Goal: Task Accomplishment & Management: Manage account settings

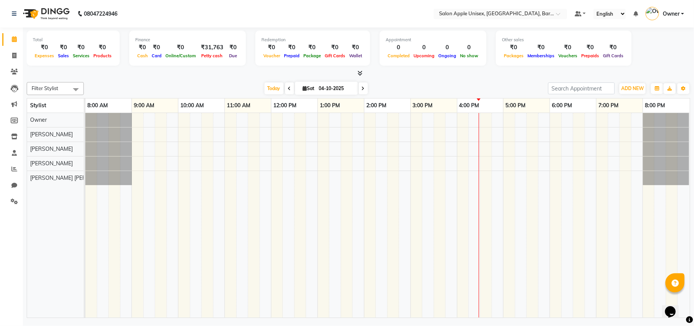
click at [152, 86] on div "[DATE] [DATE]" at bounding box center [316, 88] width 457 height 11
click at [317, 89] on input "04-10-2025" at bounding box center [336, 88] width 38 height 11
select select "10"
select select "2025"
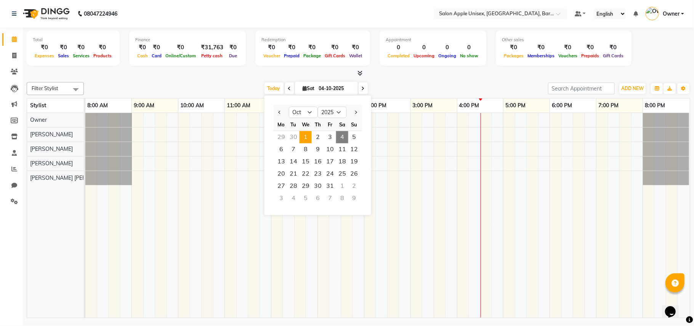
click at [304, 139] on span "1" at bounding box center [306, 137] width 12 height 12
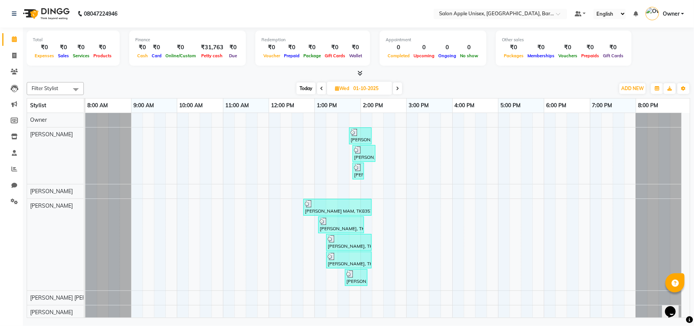
click at [322, 91] on span at bounding box center [321, 88] width 9 height 12
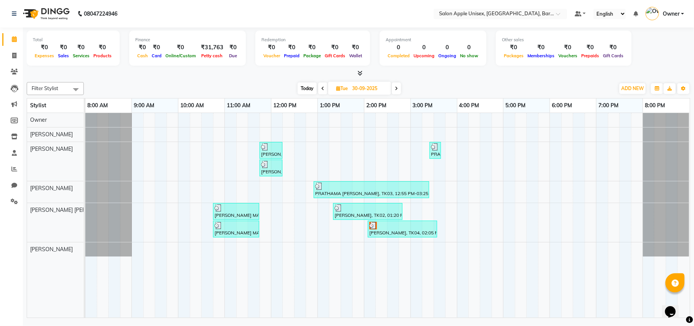
click at [322, 91] on span at bounding box center [322, 88] width 9 height 12
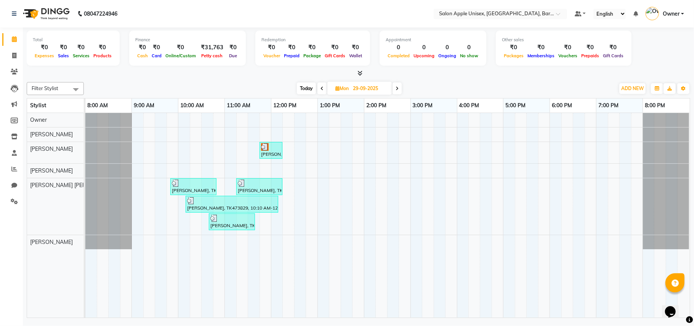
click at [322, 91] on span at bounding box center [322, 88] width 9 height 12
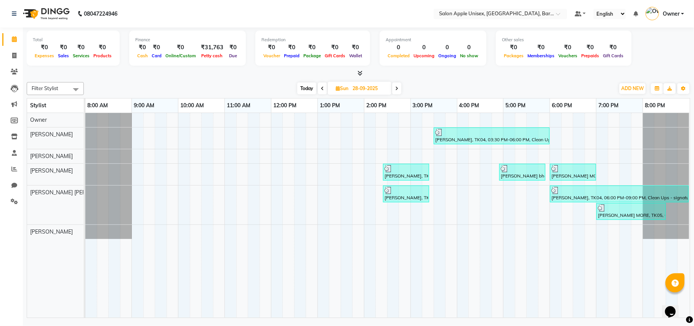
click at [320, 87] on span at bounding box center [322, 88] width 9 height 12
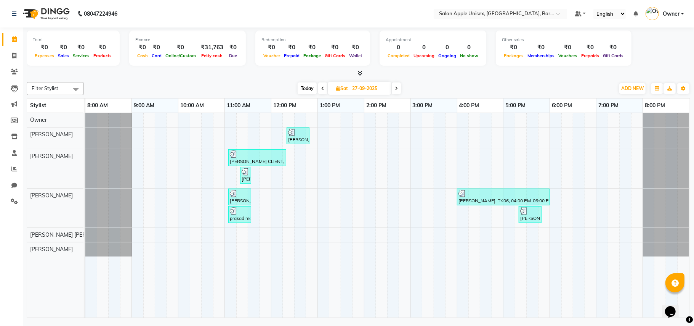
click at [321, 90] on icon at bounding box center [322, 88] width 3 height 5
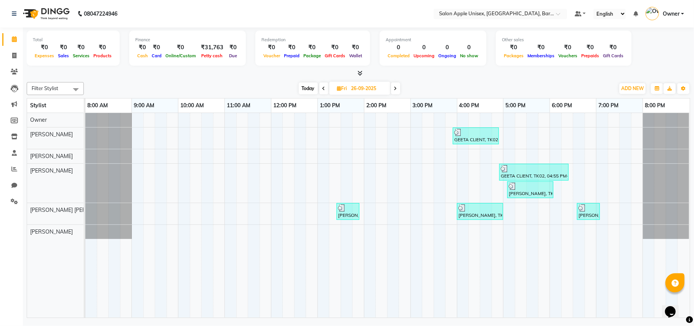
click at [323, 88] on icon at bounding box center [324, 88] width 3 height 5
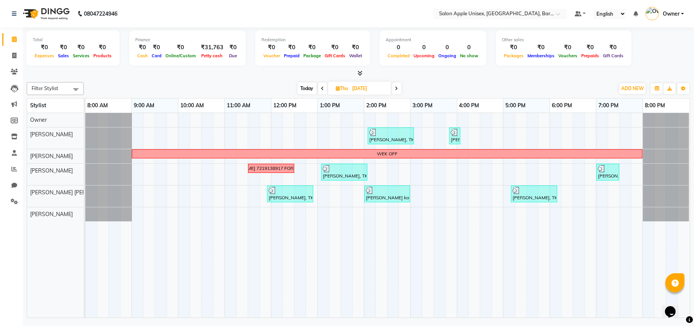
click at [322, 88] on icon at bounding box center [322, 88] width 3 height 5
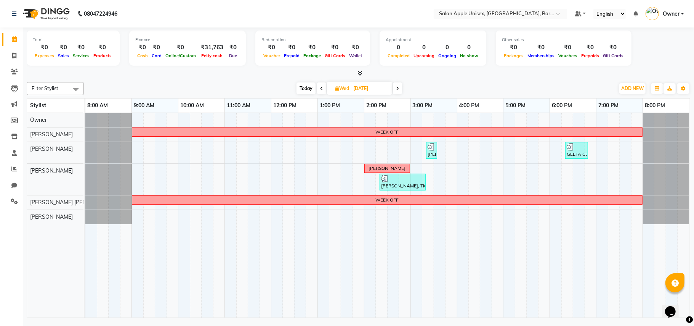
click at [322, 87] on icon at bounding box center [321, 88] width 3 height 5
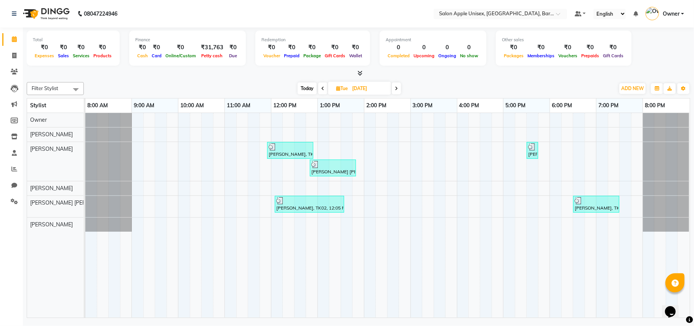
click at [322, 87] on icon at bounding box center [322, 88] width 3 height 5
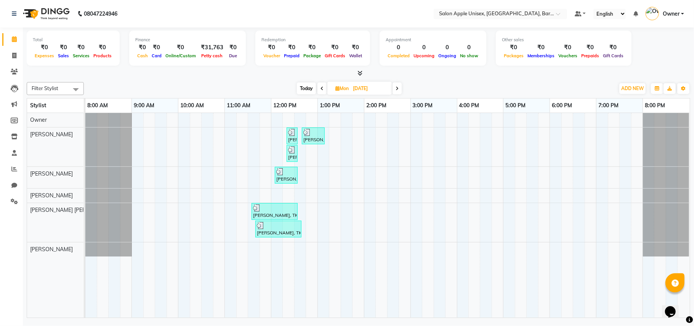
click at [322, 88] on icon at bounding box center [322, 88] width 3 height 5
type input "[DATE]"
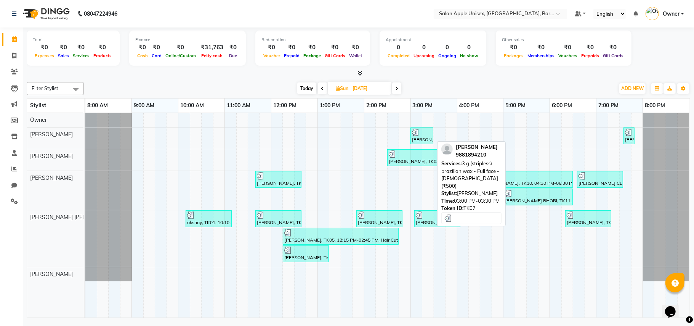
click at [416, 137] on div "[PERSON_NAME], TK07, 03:00 PM-03:30 PM, 3 g (stripless) brazilian wax - Full fa…" at bounding box center [421, 135] width 21 height 14
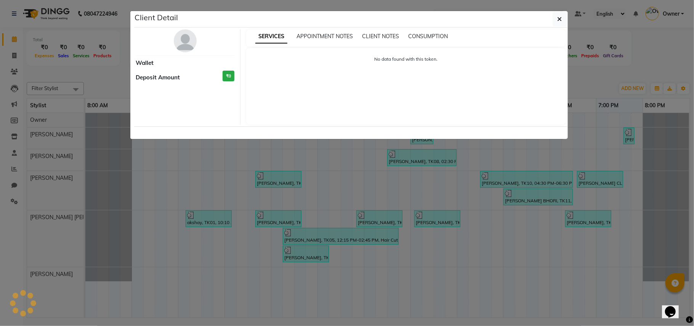
select select "3"
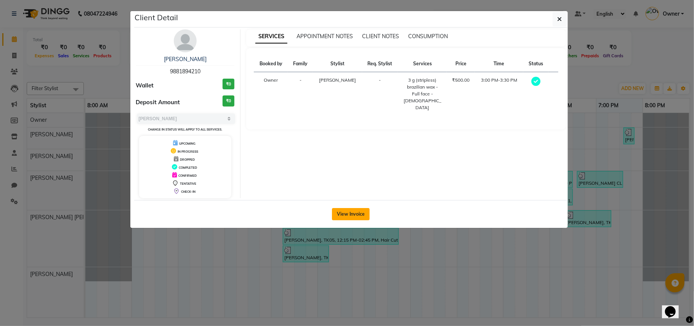
click at [350, 214] on button "View Invoice" at bounding box center [351, 214] width 38 height 12
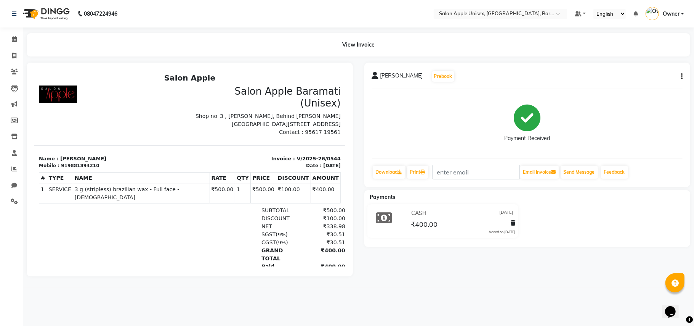
click at [458, 276] on div "[PERSON_NAME] Prebook Payment Received Download Print Email Invoice Send Messag…" at bounding box center [528, 170] width 338 height 214
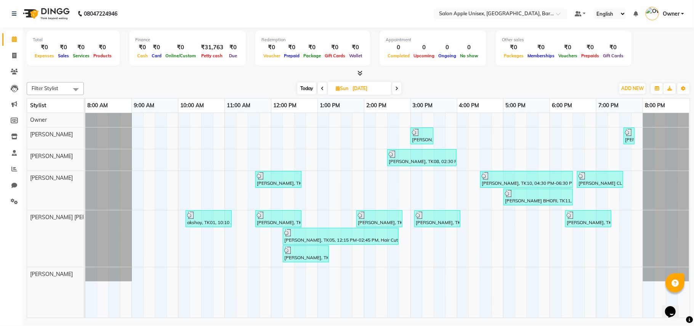
click at [194, 67] on div "Total ₹0 Expenses ₹0 Sales ₹0 Services ₹0 Products Finance ₹0 Cash ₹0 Card ₹0 O…" at bounding box center [359, 49] width 664 height 37
click at [295, 86] on div "[DATE] [DATE]" at bounding box center [349, 88] width 523 height 11
drag, startPoint x: 304, startPoint y: 88, endPoint x: 302, endPoint y: 97, distance: 8.6
click at [305, 89] on span "Today" at bounding box center [306, 88] width 19 height 12
type input "04-10-2025"
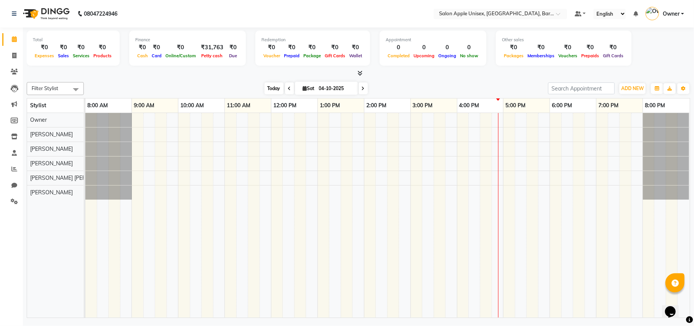
click at [276, 84] on span "Today" at bounding box center [274, 88] width 19 height 12
click at [276, 88] on span "Today" at bounding box center [274, 88] width 19 height 12
click at [13, 56] on icon at bounding box center [14, 56] width 4 height 6
select select "4957"
select select "service"
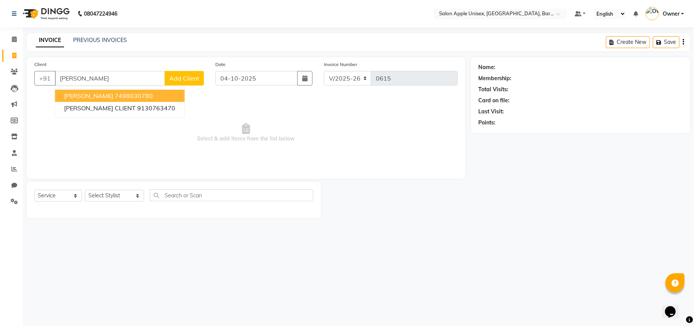
click at [130, 98] on ngb-highlight "7498030780" at bounding box center [134, 96] width 38 height 8
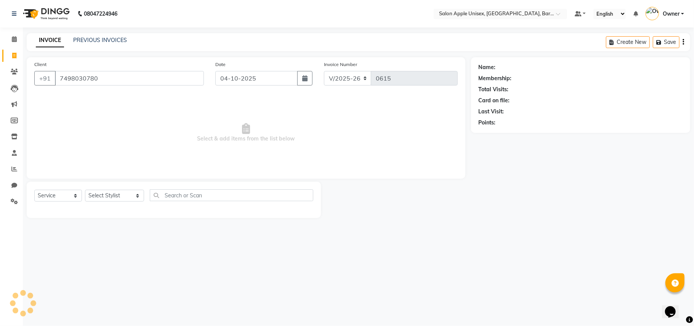
type input "7498030780"
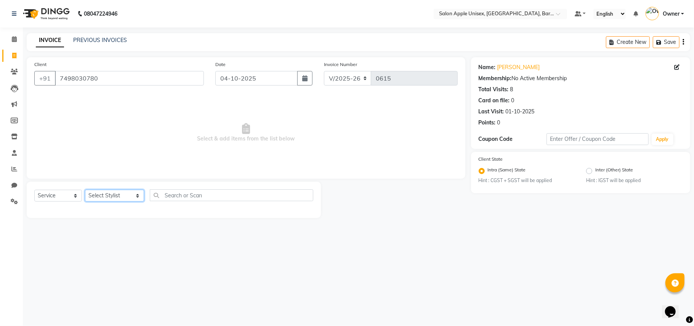
click at [113, 196] on select "Select Stylist [PERSON_NAME] [PERSON_NAME] [PERSON_NAME] [PERSON_NAME] Owner Po…" at bounding box center [114, 195] width 59 height 12
select select "53305"
click at [85, 189] on select "Select Stylist [PERSON_NAME] [PERSON_NAME] [PERSON_NAME] [PERSON_NAME] Owner Po…" at bounding box center [114, 195] width 59 height 12
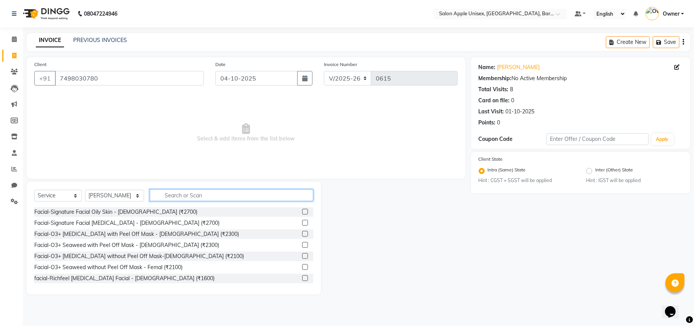
click at [187, 197] on input "text" at bounding box center [232, 195] width 164 height 12
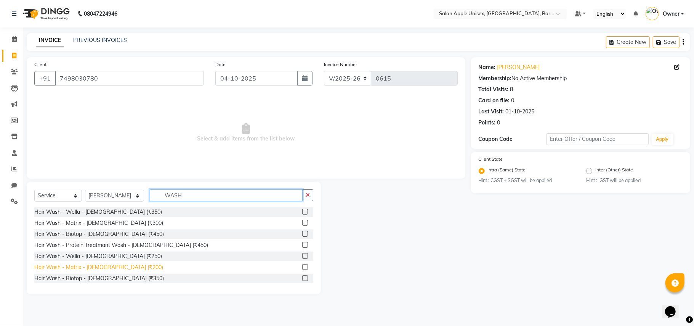
type input "WASH"
click at [83, 267] on div "Hair Wash - Matrix - [DEMOGRAPHIC_DATA] (₹200)" at bounding box center [98, 267] width 129 height 8
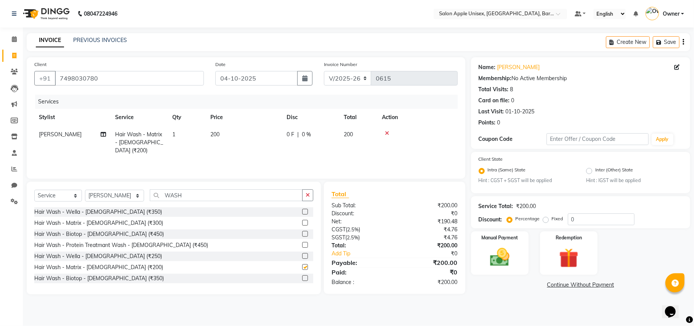
checkbox input "false"
click at [499, 264] on img at bounding box center [499, 258] width 33 height 24
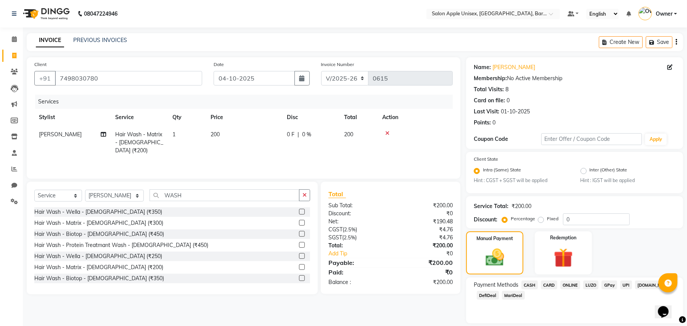
click at [577, 286] on span "ONLINE" at bounding box center [570, 284] width 20 height 9
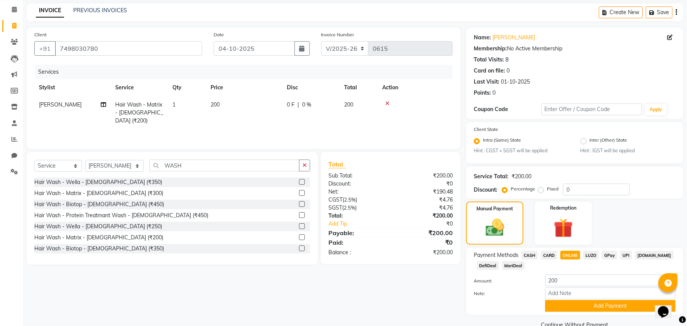
scroll to position [46, 0]
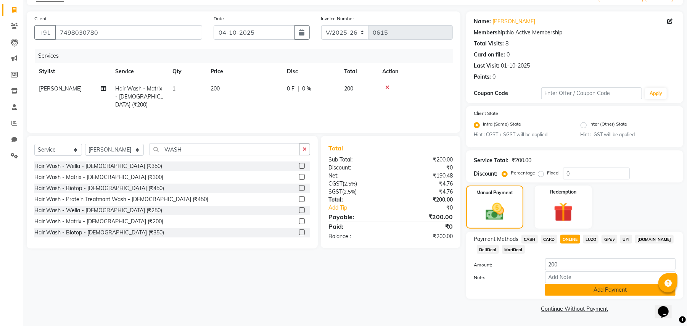
click at [558, 293] on button "Add Payment" at bounding box center [610, 290] width 130 height 12
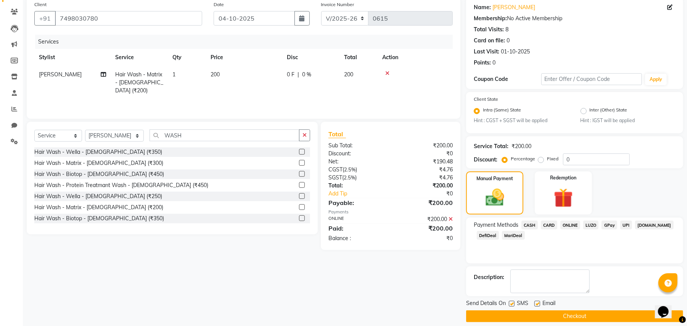
scroll to position [67, 0]
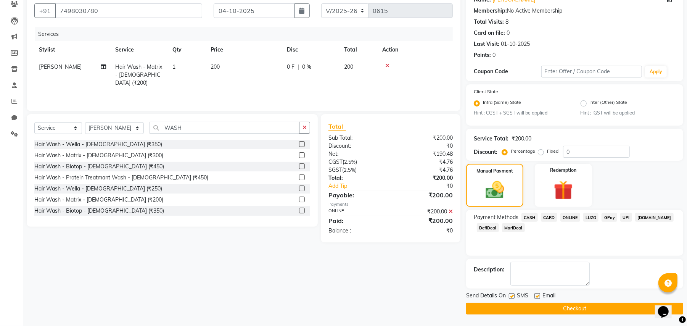
click at [516, 310] on button "Checkout" at bounding box center [574, 308] width 217 height 12
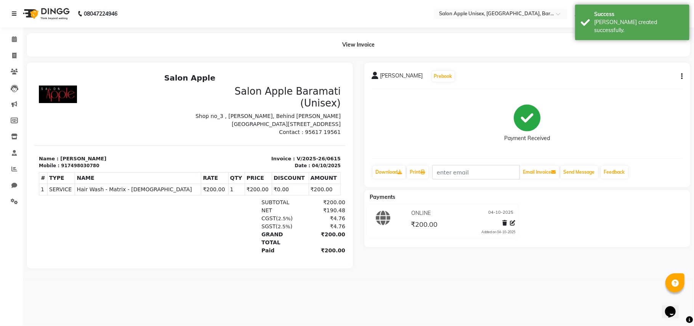
click at [14, 13] on icon at bounding box center [14, 13] width 5 height 5
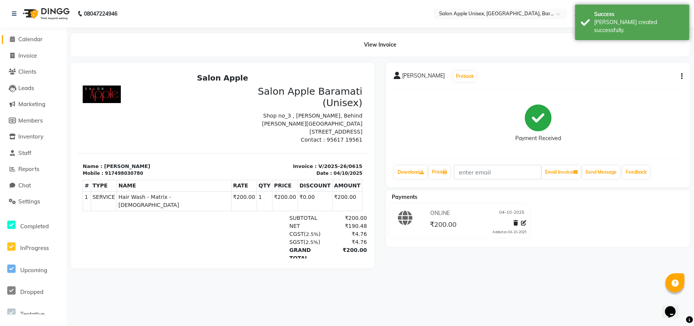
click at [23, 43] on link "Calendar" at bounding box center [33, 39] width 63 height 9
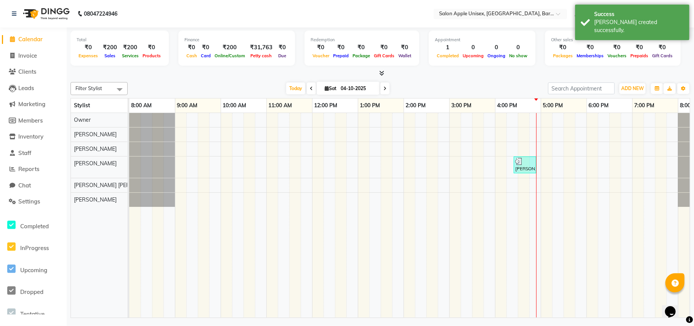
click at [408, 87] on div "[DATE] [DATE]" at bounding box center [338, 88] width 413 height 11
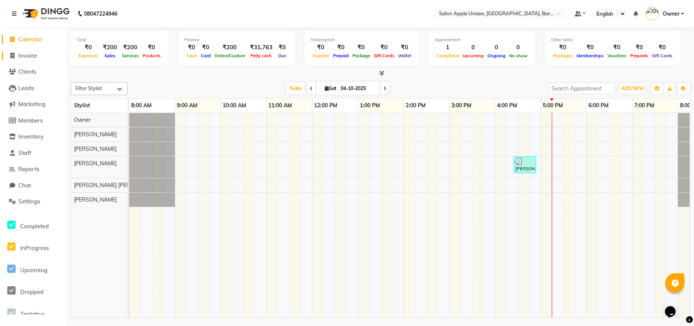
click at [28, 54] on span "Invoice" at bounding box center [27, 55] width 19 height 7
select select "4957"
select select "service"
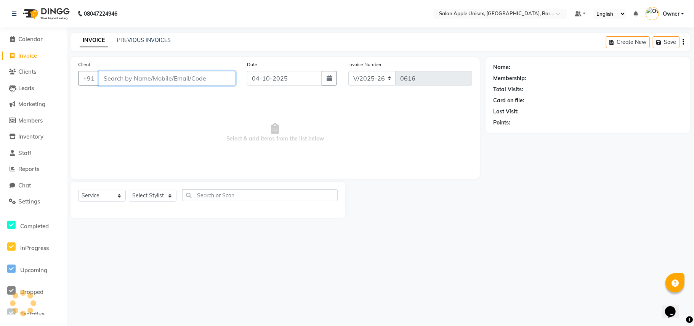
click at [118, 75] on input "Client" at bounding box center [167, 78] width 137 height 14
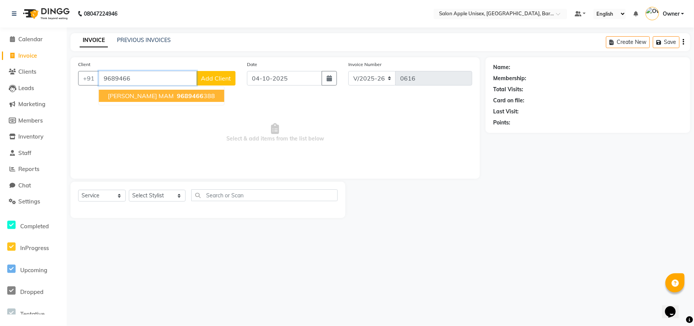
click at [136, 95] on span "[PERSON_NAME] MAM" at bounding box center [141, 96] width 66 height 8
type input "9689466388"
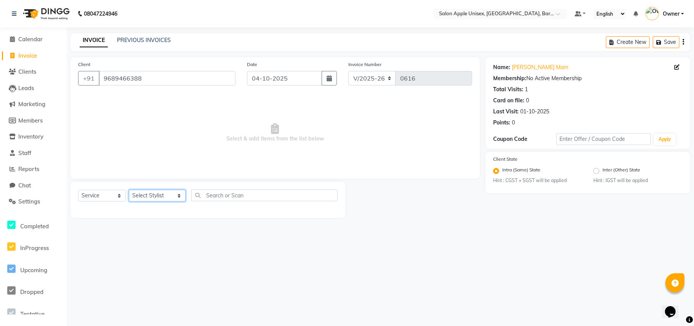
click at [148, 194] on select "Select Stylist [PERSON_NAME] [PERSON_NAME] [PERSON_NAME] [PERSON_NAME] Owner Po…" at bounding box center [157, 195] width 57 height 12
select select "31207"
click at [129, 189] on select "Select Stylist [PERSON_NAME] [PERSON_NAME] [PERSON_NAME] [PERSON_NAME] Owner Po…" at bounding box center [157, 195] width 57 height 12
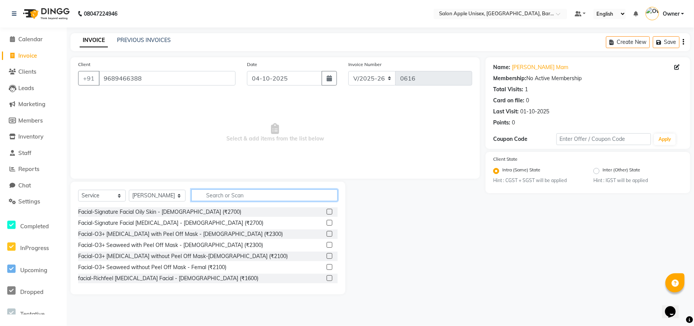
click at [220, 197] on input "text" at bounding box center [264, 195] width 146 height 12
type input "F"
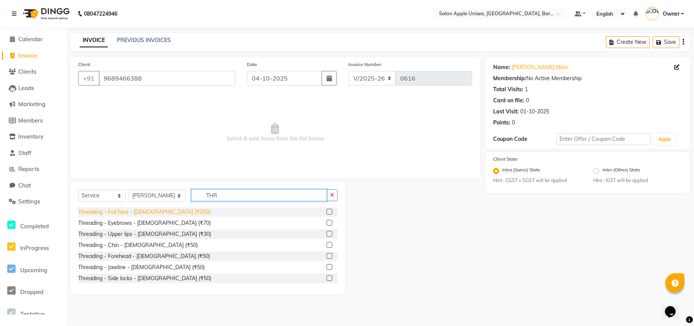
type input "THR"
click at [160, 212] on div "Threading - Full face - [DEMOGRAPHIC_DATA] (₹200)" at bounding box center [144, 212] width 132 height 8
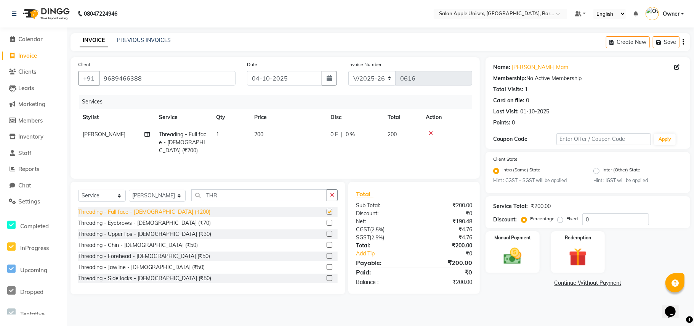
checkbox input "false"
click at [159, 221] on div "Threading - Eyebrows - [DEMOGRAPHIC_DATA] (₹70)" at bounding box center [144, 223] width 133 height 8
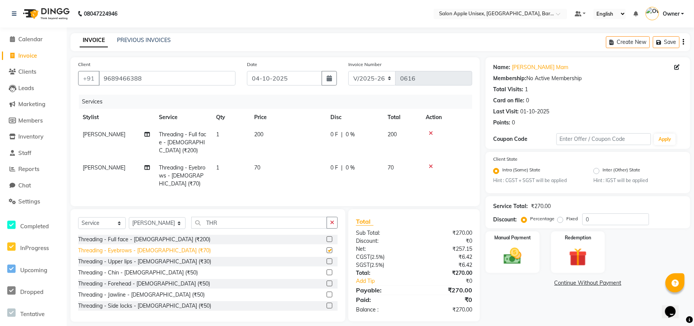
checkbox input "false"
click at [154, 257] on div "Threading - Upper lips - [DEMOGRAPHIC_DATA] (₹30)" at bounding box center [144, 261] width 133 height 8
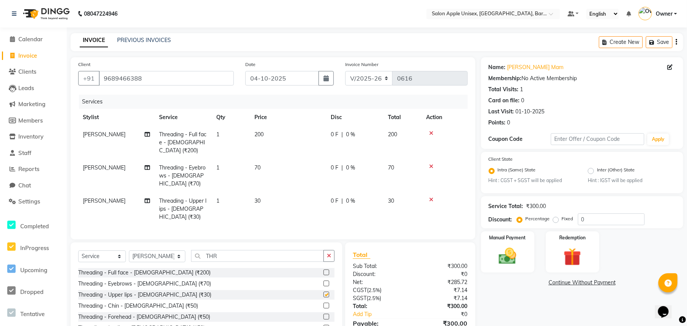
checkbox input "false"
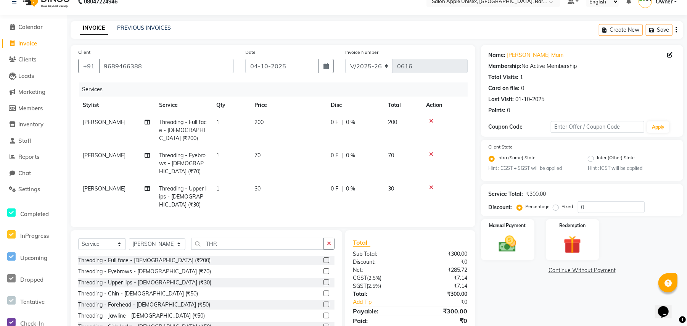
scroll to position [24, 0]
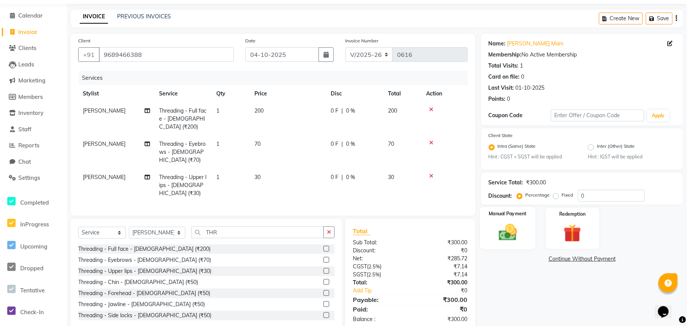
click at [510, 230] on img at bounding box center [508, 232] width 30 height 21
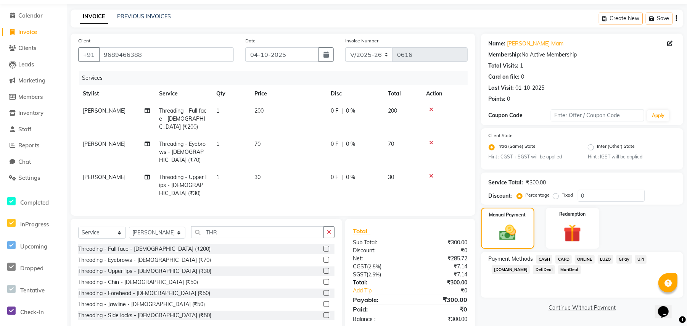
click at [544, 258] on span "CASH" at bounding box center [544, 259] width 16 height 9
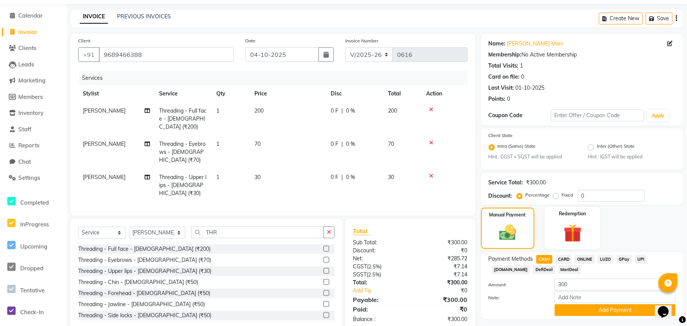
scroll to position [43, 0]
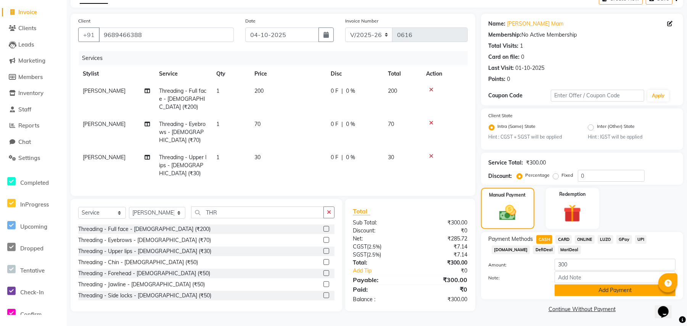
click at [573, 287] on button "Add Payment" at bounding box center [614, 290] width 121 height 12
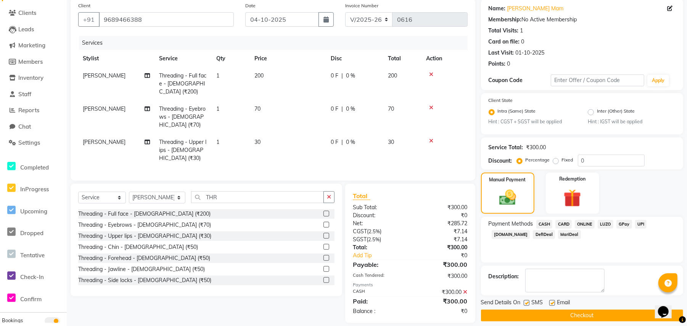
scroll to position [66, 0]
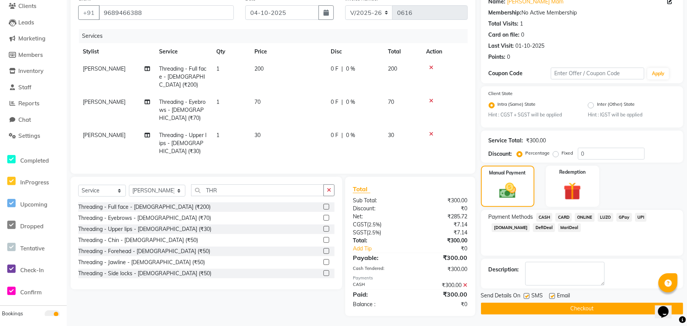
click at [466, 282] on icon at bounding box center [465, 284] width 4 height 5
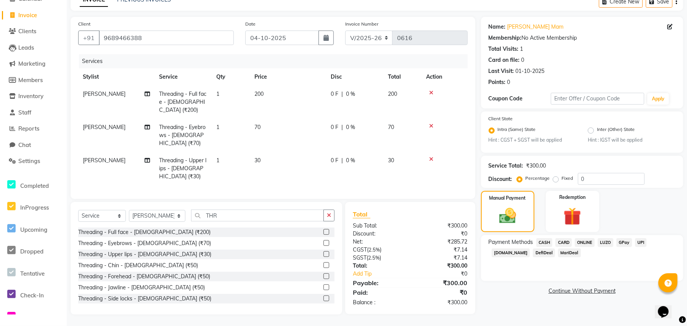
scroll to position [24, 0]
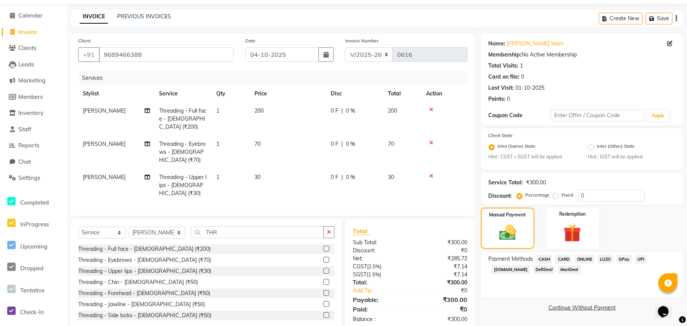
click at [543, 258] on span "CASH" at bounding box center [544, 259] width 16 height 9
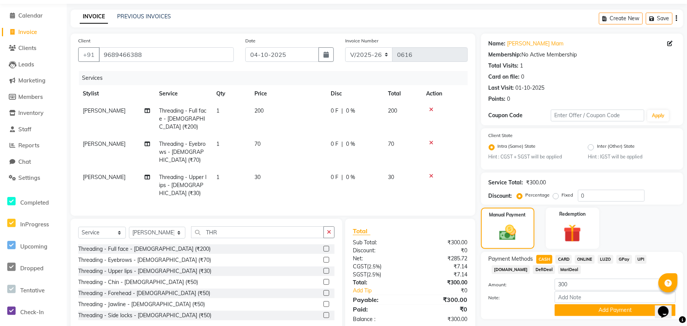
scroll to position [43, 0]
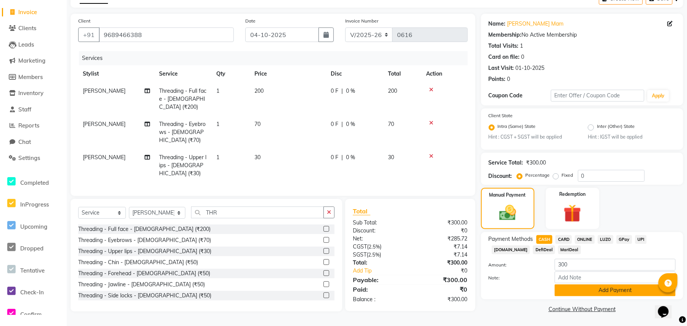
click at [560, 287] on button "Add Payment" at bounding box center [614, 290] width 121 height 12
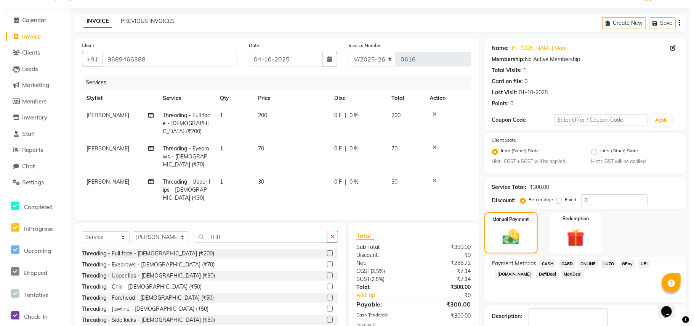
scroll to position [0, 0]
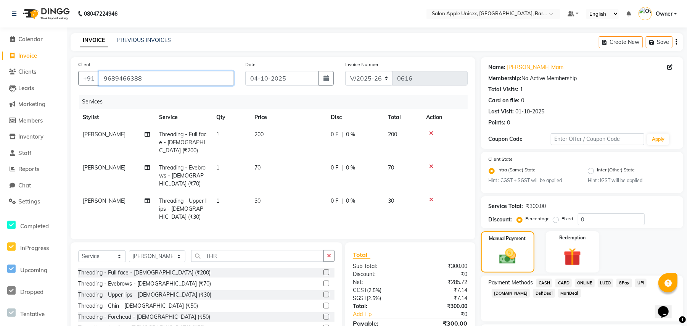
click at [139, 77] on input "9689466388" at bounding box center [166, 78] width 135 height 14
click at [40, 41] on span "Calendar" at bounding box center [30, 38] width 24 height 7
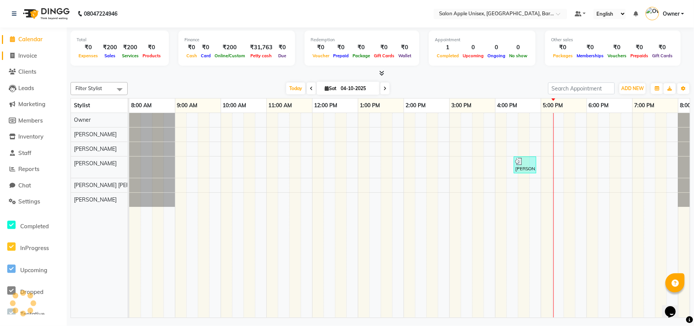
click at [26, 55] on span "Invoice" at bounding box center [27, 55] width 19 height 7
select select "4957"
select select "service"
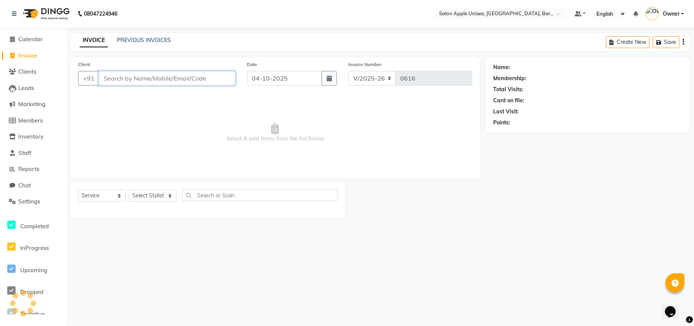
click at [153, 79] on input "Client" at bounding box center [167, 78] width 137 height 14
paste input "9689466388"
type input "9689466388"
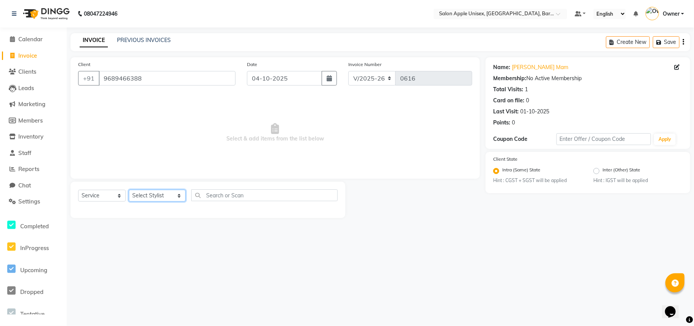
click at [153, 194] on select "Select Stylist [PERSON_NAME] [PERSON_NAME] [PERSON_NAME] [PERSON_NAME] Owner Po…" at bounding box center [157, 195] width 57 height 12
select select "31207"
click at [129, 189] on select "Select Stylist [PERSON_NAME] [PERSON_NAME] [PERSON_NAME] [PERSON_NAME] Owner Po…" at bounding box center [157, 195] width 57 height 12
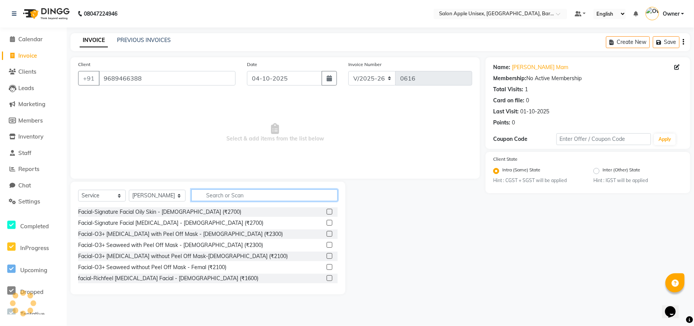
click at [209, 197] on input "text" at bounding box center [264, 195] width 146 height 12
type input "3"
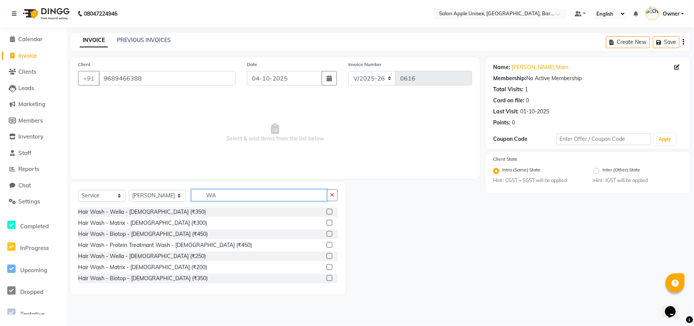
type input "W"
type input "THR"
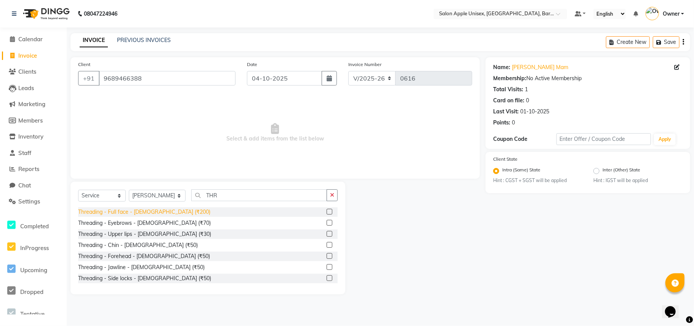
click at [118, 214] on div "Threading - Full face - [DEMOGRAPHIC_DATA] (₹200)" at bounding box center [144, 212] width 132 height 8
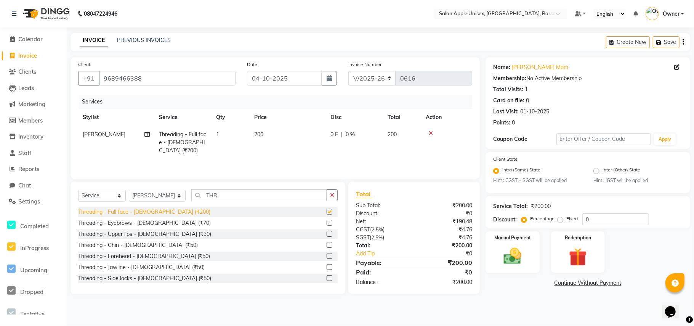
checkbox input "false"
click at [124, 223] on div "Threading - Eyebrows - [DEMOGRAPHIC_DATA] (₹70)" at bounding box center [144, 223] width 133 height 8
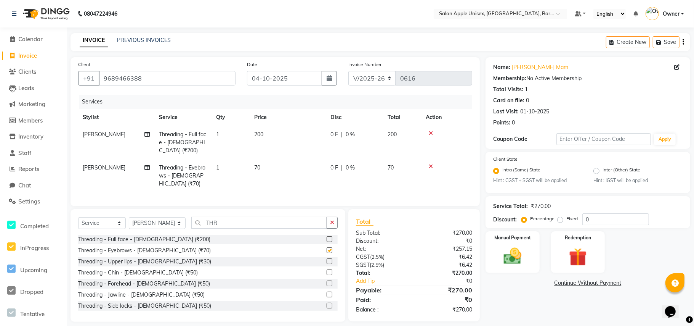
checkbox input "false"
click at [132, 257] on div "Threading - Upper lips - [DEMOGRAPHIC_DATA] (₹30)" at bounding box center [144, 261] width 133 height 8
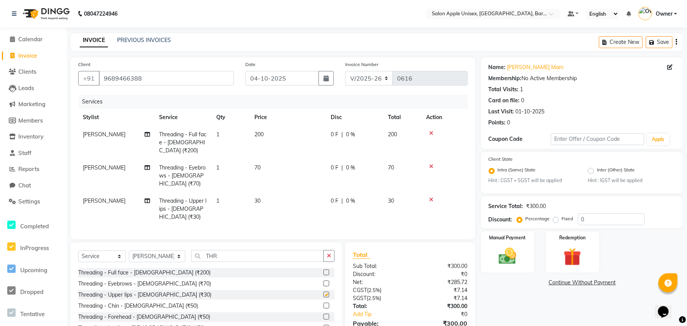
checkbox input "false"
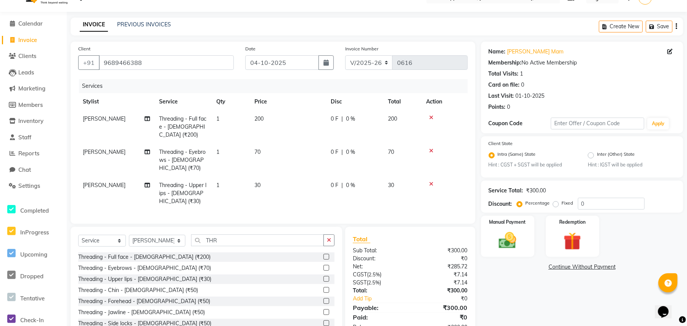
scroll to position [24, 0]
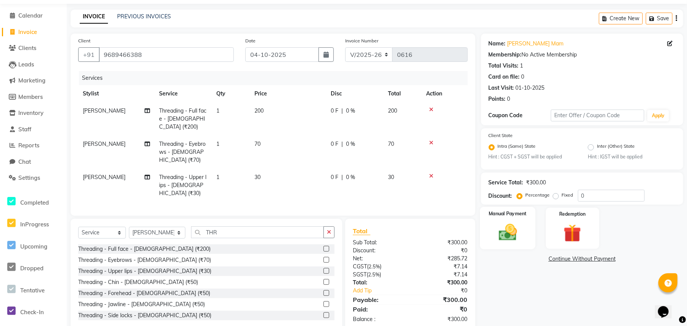
click at [509, 223] on img at bounding box center [508, 232] width 30 height 21
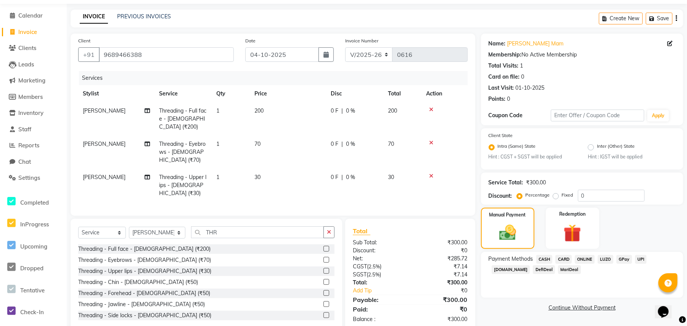
click at [545, 259] on span "CASH" at bounding box center [544, 259] width 16 height 9
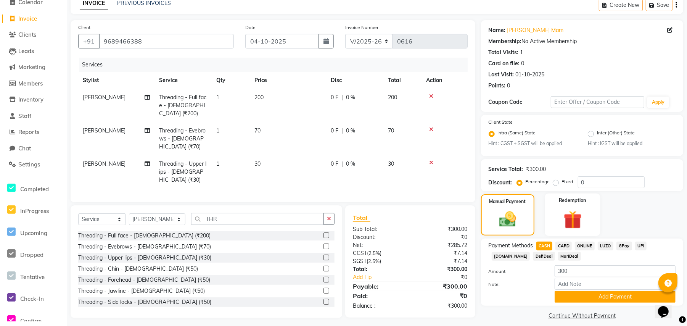
scroll to position [43, 0]
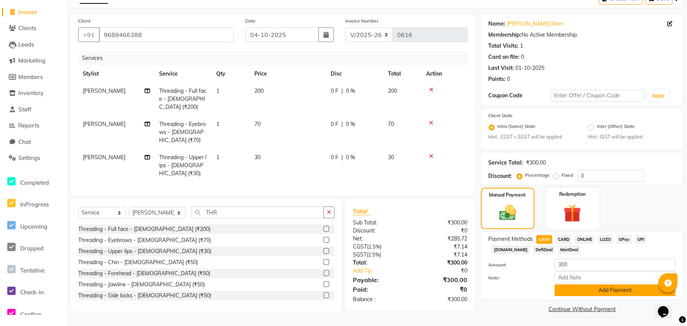
click at [568, 293] on button "Add Payment" at bounding box center [614, 290] width 121 height 12
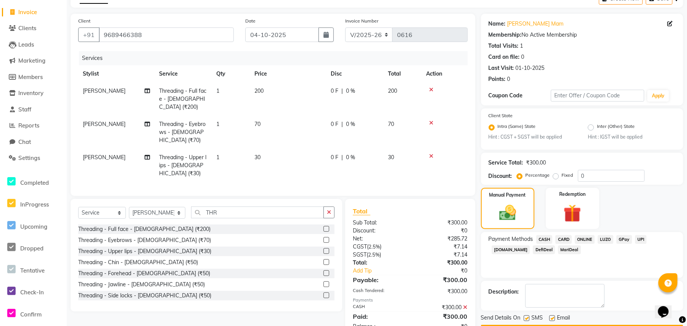
scroll to position [66, 0]
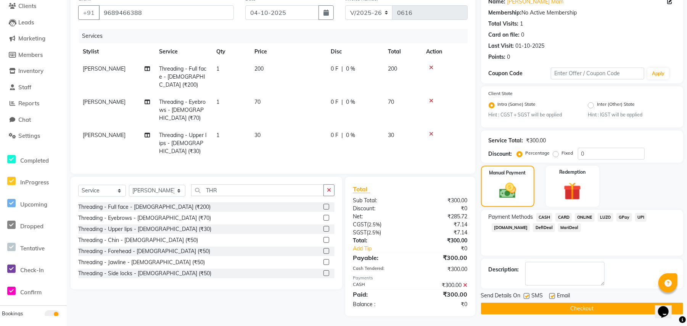
drag, startPoint x: 513, startPoint y: 306, endPoint x: 500, endPoint y: 307, distance: 13.0
click at [512, 306] on button "Checkout" at bounding box center [582, 308] width 202 height 12
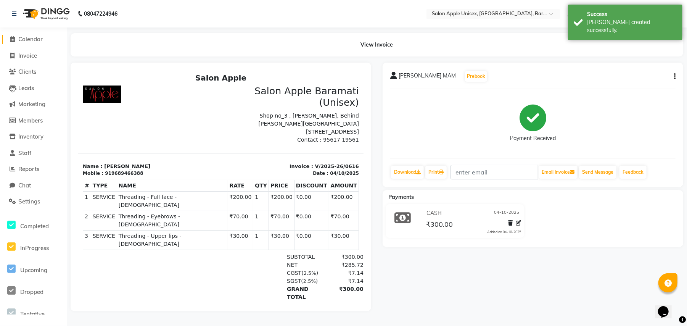
click at [23, 37] on span "Calendar" at bounding box center [30, 38] width 24 height 7
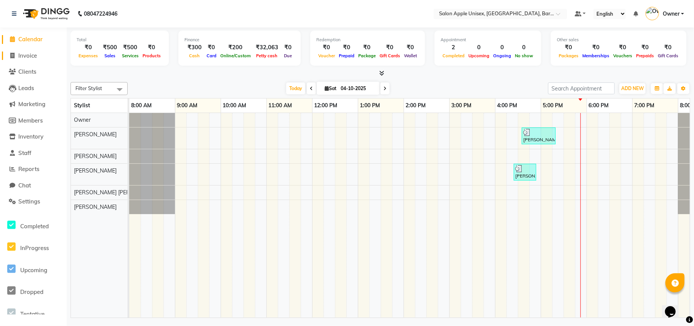
click at [28, 53] on span "Invoice" at bounding box center [27, 55] width 19 height 7
select select "4957"
select select "service"
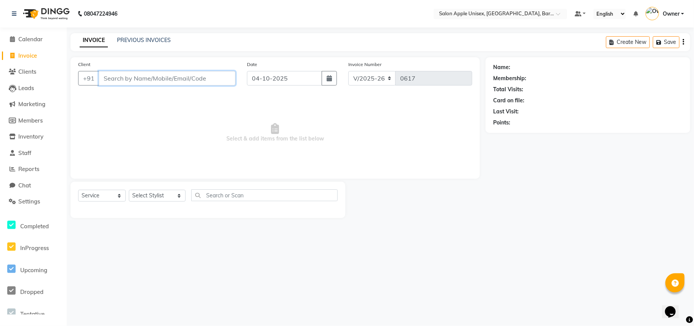
click at [139, 75] on input "Client" at bounding box center [167, 78] width 137 height 14
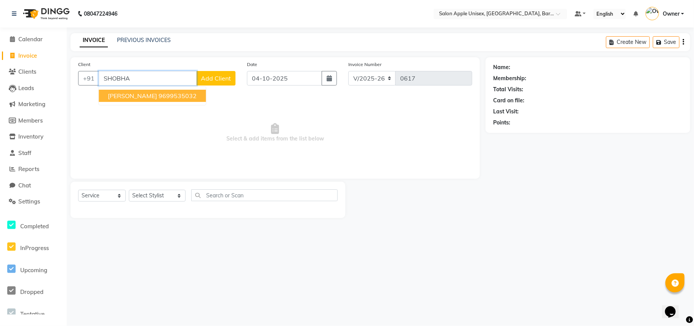
click at [197, 95] on ngb-highlight "9699535032" at bounding box center [178, 96] width 38 height 8
type input "9699535032"
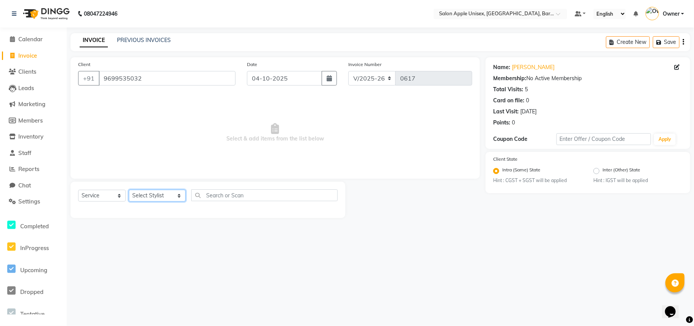
drag, startPoint x: 147, startPoint y: 193, endPoint x: 147, endPoint y: 201, distance: 7.6
click at [147, 193] on select "Select Stylist [PERSON_NAME] [PERSON_NAME] [PERSON_NAME] [PERSON_NAME] Owner Po…" at bounding box center [157, 195] width 57 height 12
select select "31207"
click at [129, 189] on select "Select Stylist [PERSON_NAME] [PERSON_NAME] [PERSON_NAME] [PERSON_NAME] Owner Po…" at bounding box center [157, 195] width 57 height 12
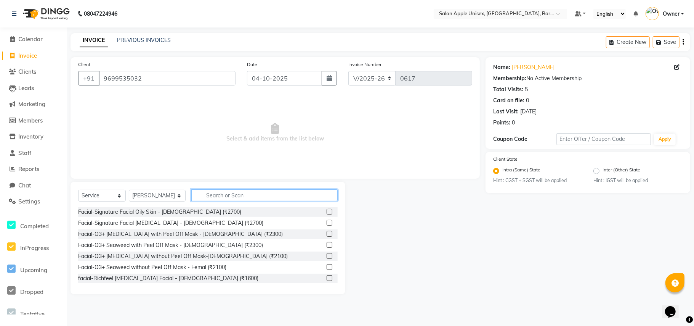
click at [217, 196] on input "text" at bounding box center [264, 195] width 146 height 12
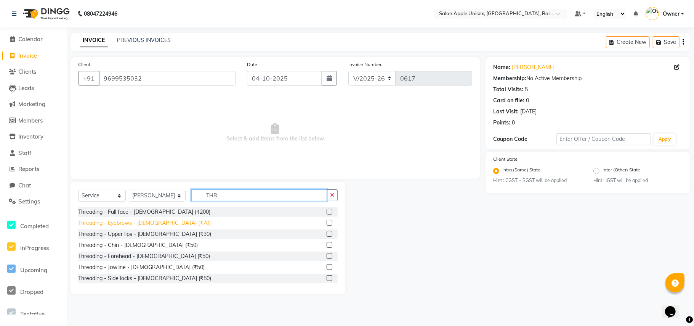
type input "THR"
click at [153, 222] on div "Threading - Eyebrows - [DEMOGRAPHIC_DATA] (₹70)" at bounding box center [144, 223] width 133 height 8
checkbox input "false"
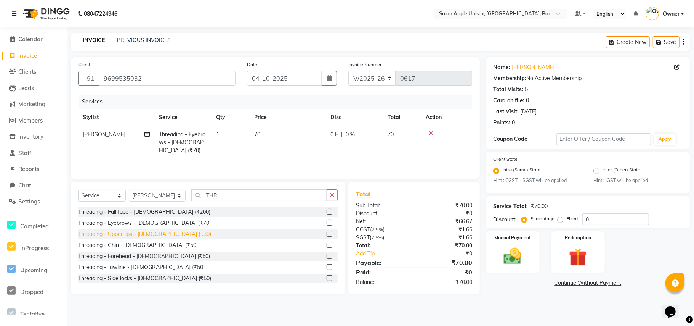
click at [154, 232] on div "Threading - Upper lips - [DEMOGRAPHIC_DATA] (₹30)" at bounding box center [144, 234] width 133 height 8
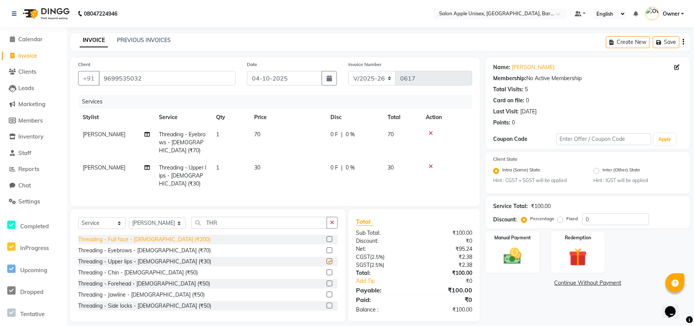
checkbox input "false"
click at [515, 259] on img at bounding box center [513, 256] width 30 height 21
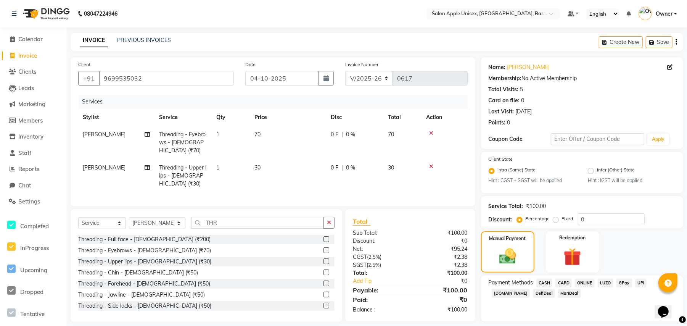
scroll to position [22, 0]
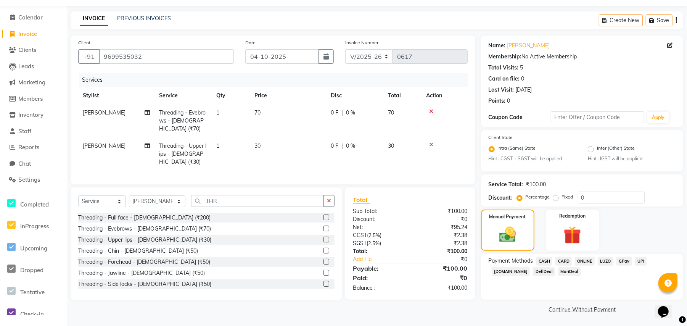
click at [548, 261] on span "CASH" at bounding box center [544, 261] width 16 height 9
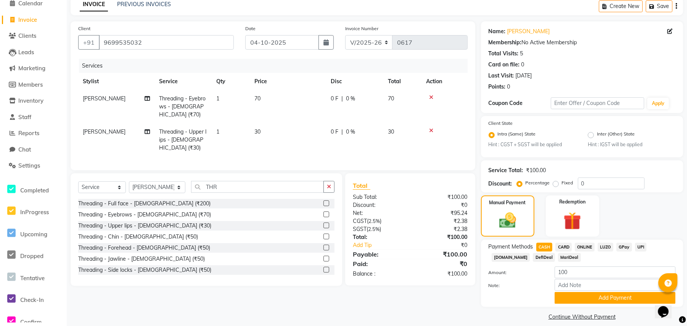
scroll to position [43, 0]
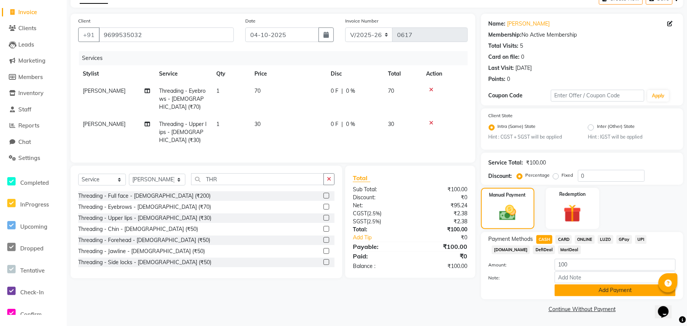
click at [583, 293] on button "Add Payment" at bounding box center [614, 290] width 121 height 12
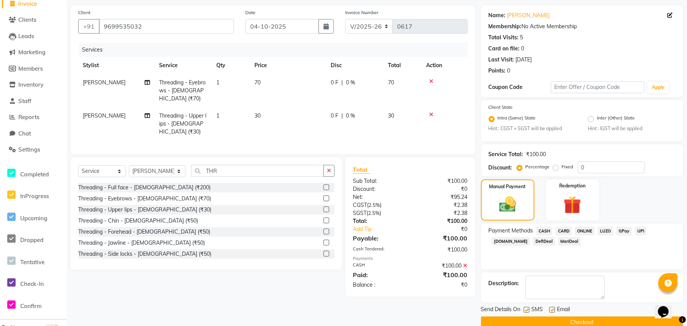
scroll to position [66, 0]
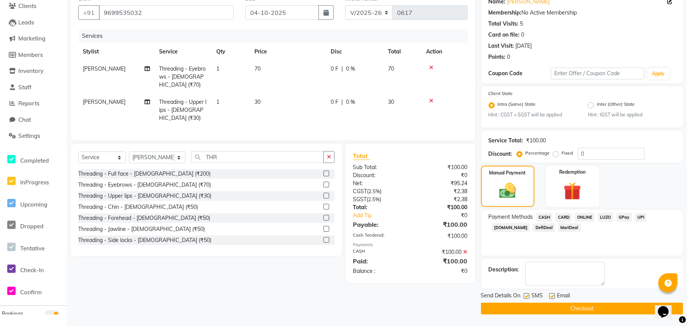
click at [562, 307] on button "Checkout" at bounding box center [582, 308] width 202 height 12
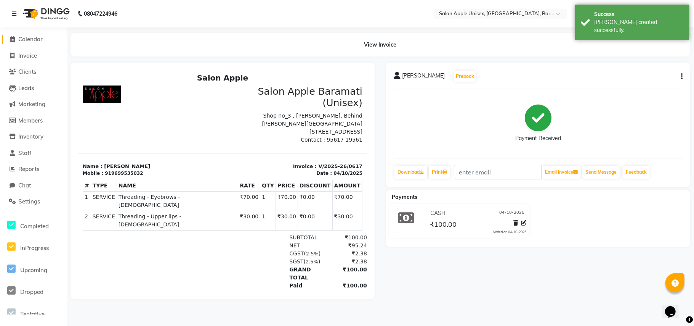
click at [29, 39] on span "Calendar" at bounding box center [30, 38] width 24 height 7
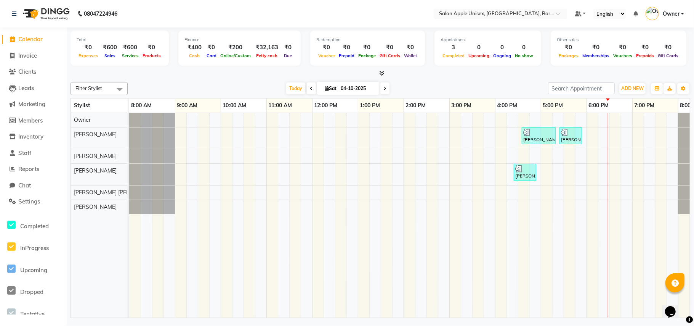
click at [281, 86] on div "[DATE] [DATE]" at bounding box center [338, 88] width 413 height 11
click at [297, 89] on span "Today" at bounding box center [295, 88] width 19 height 12
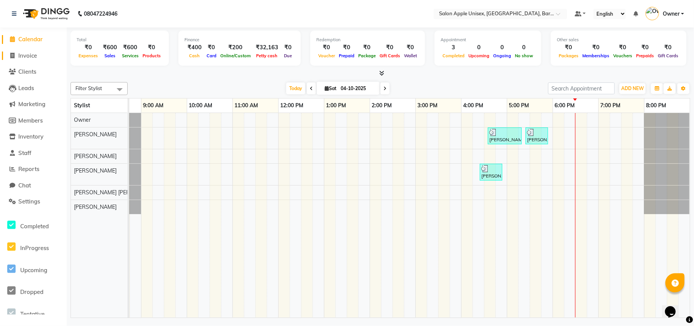
click at [31, 56] on span "Invoice" at bounding box center [27, 55] width 19 height 7
select select "service"
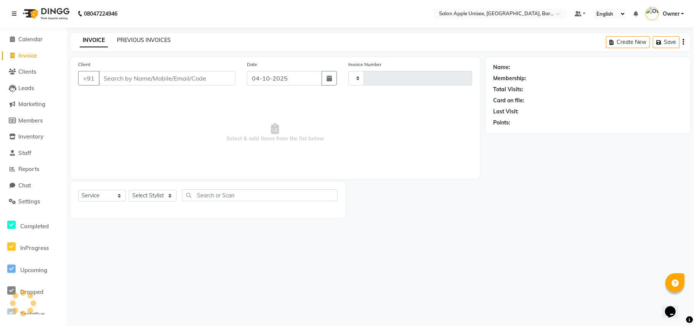
type input "0618"
select select "4957"
click at [121, 71] on input "Client" at bounding box center [167, 78] width 137 height 14
type input "9763931703"
click at [201, 80] on span "Add Client" at bounding box center [216, 78] width 30 height 8
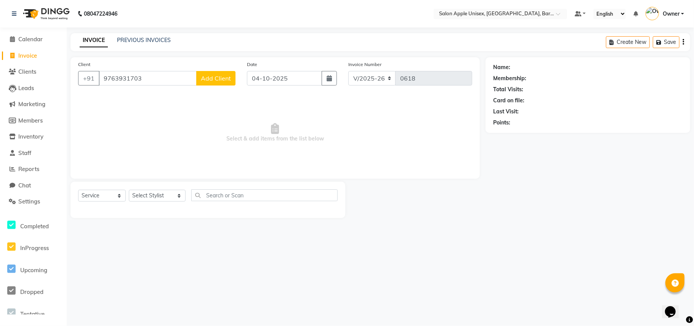
select select "22"
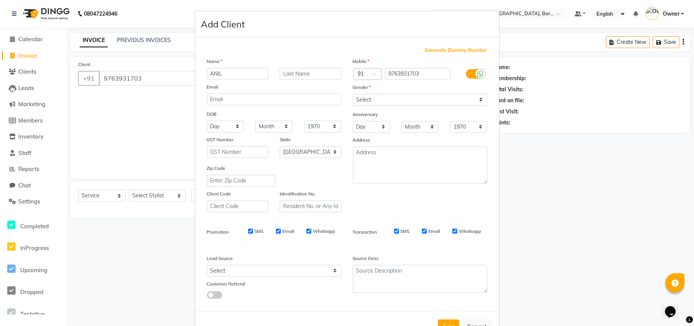
type input "ANIL"
type input "[PERSON_NAME]"
click at [373, 96] on select "Select [DEMOGRAPHIC_DATA] [DEMOGRAPHIC_DATA] Other Prefer Not To Say" at bounding box center [420, 100] width 135 height 12
select select "[DEMOGRAPHIC_DATA]"
click at [353, 94] on select "Select [DEMOGRAPHIC_DATA] [DEMOGRAPHIC_DATA] Other Prefer Not To Say" at bounding box center [420, 100] width 135 height 12
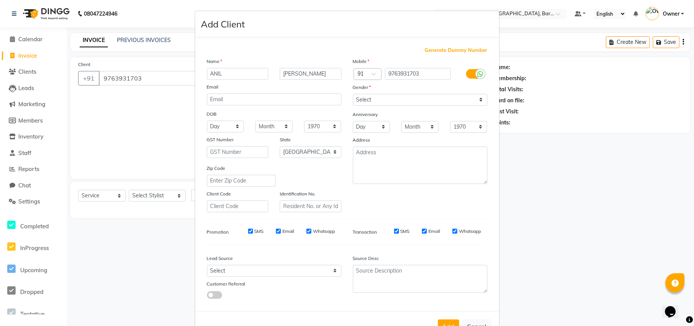
drag, startPoint x: 444, startPoint y: 321, endPoint x: 375, endPoint y: 292, distance: 74.6
click at [443, 319] on button "Add" at bounding box center [448, 326] width 21 height 14
select select
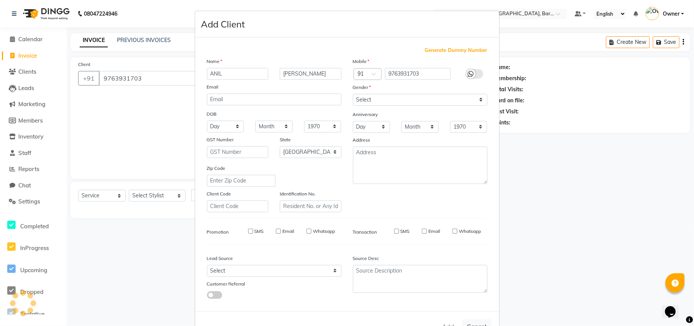
select select "null"
select select
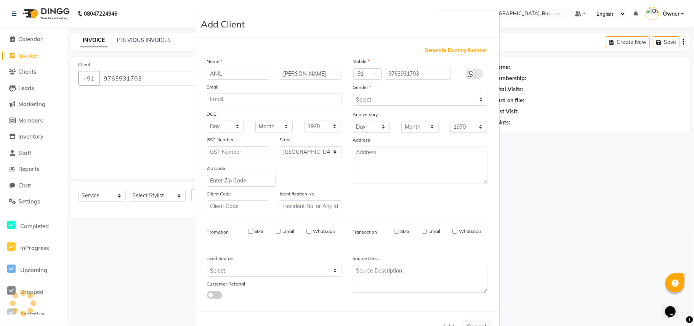
checkbox input "false"
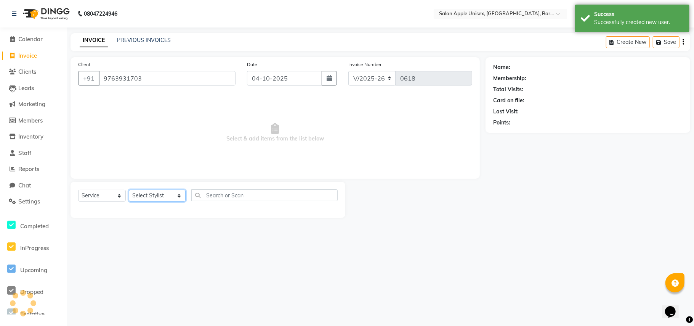
click at [150, 195] on select "Select Stylist [PERSON_NAME] [PERSON_NAME] [PERSON_NAME] [PERSON_NAME] Owner Po…" at bounding box center [157, 195] width 57 height 12
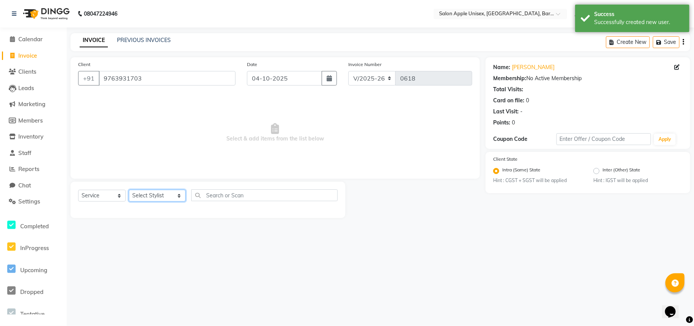
select select "63751"
click at [129, 189] on select "Select Stylist [PERSON_NAME] [PERSON_NAME] [PERSON_NAME] [PERSON_NAME] Owner Po…" at bounding box center [157, 195] width 57 height 12
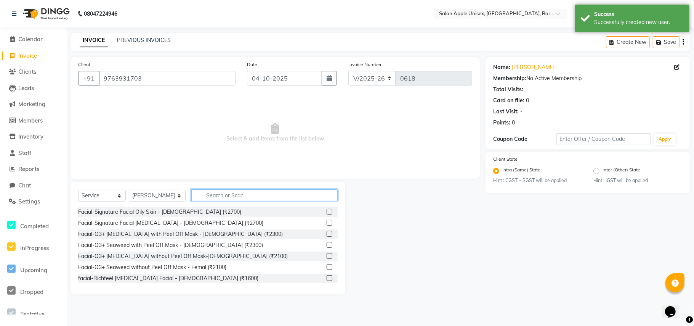
click at [208, 198] on input "text" at bounding box center [264, 195] width 146 height 12
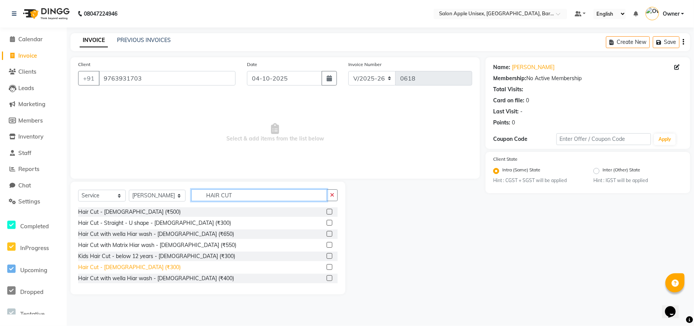
type input "HAIR CUT"
click at [110, 268] on div "Hair Cut - [DEMOGRAPHIC_DATA] (₹300)" at bounding box center [129, 267] width 103 height 8
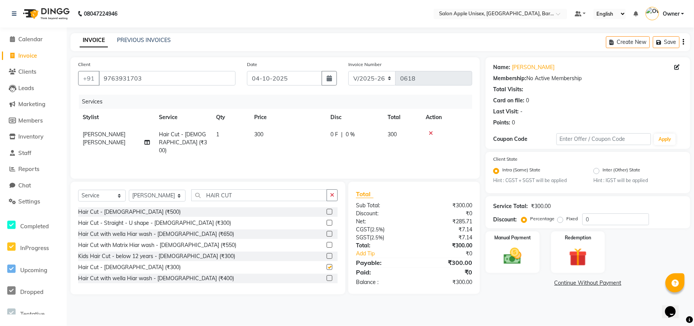
checkbox input "false"
drag, startPoint x: 191, startPoint y: 194, endPoint x: 119, endPoint y: 188, distance: 71.6
click at [160, 196] on div "Select Service Product Membership Package Voucher Prepaid Gift Card Select Styl…" at bounding box center [208, 198] width 260 height 18
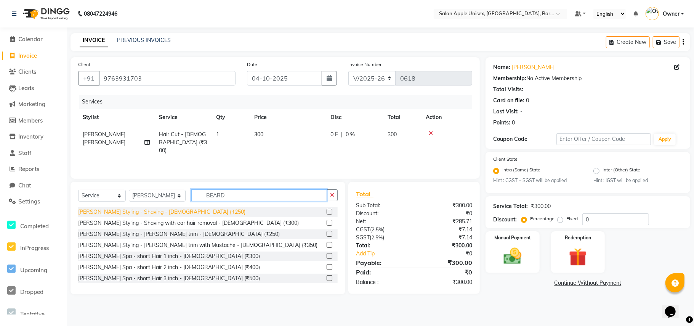
type input "BEARD"
click at [153, 212] on div "[PERSON_NAME] Styling - Shaving - [DEMOGRAPHIC_DATA] (₹250)" at bounding box center [161, 212] width 167 height 8
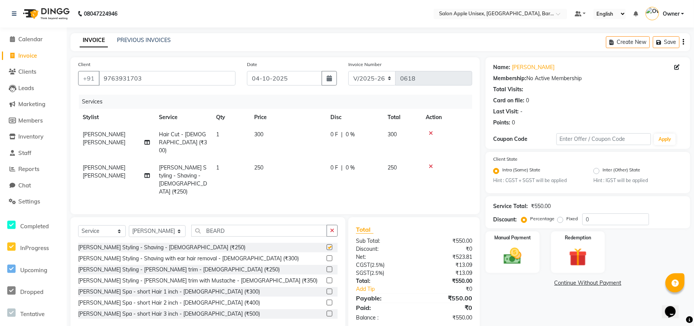
checkbox input "false"
drag, startPoint x: 225, startPoint y: 211, endPoint x: 188, endPoint y: 214, distance: 37.1
click at [191, 225] on input "BEARD" at bounding box center [259, 231] width 136 height 12
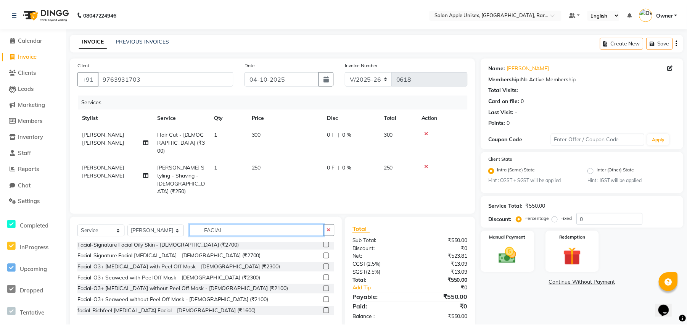
scroll to position [153, 0]
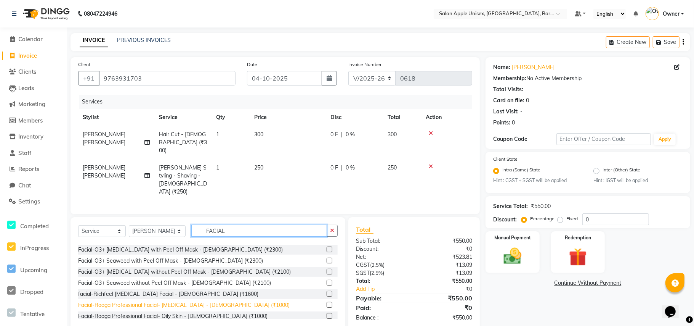
type input "FACIAL"
click at [208, 301] on div "Facial-Raaga Professional Facial- [MEDICAL_DATA] - [DEMOGRAPHIC_DATA] (₹1000)" at bounding box center [184, 305] width 212 height 8
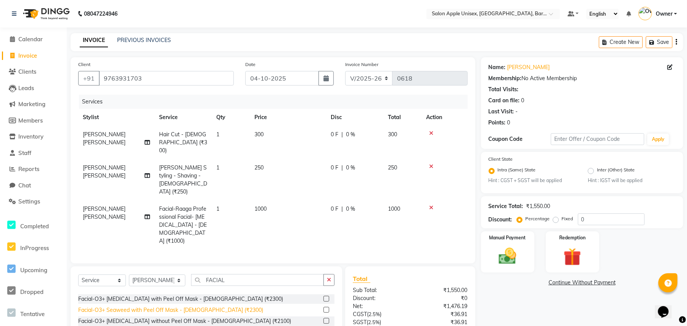
checkbox input "false"
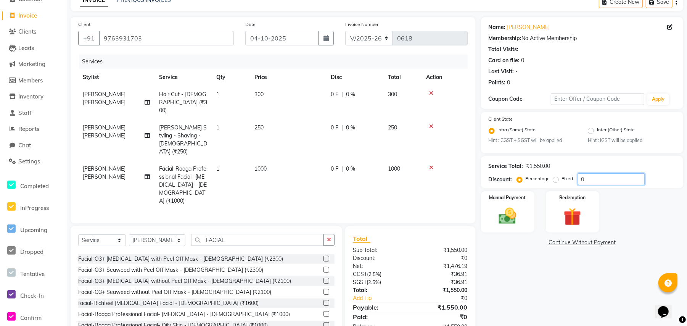
drag, startPoint x: 597, startPoint y: 176, endPoint x: 542, endPoint y: 181, distance: 55.2
click at [567, 179] on div "Percentage Fixed 0" at bounding box center [581, 179] width 126 height 12
type input "10"
click at [513, 217] on img at bounding box center [508, 216] width 30 height 21
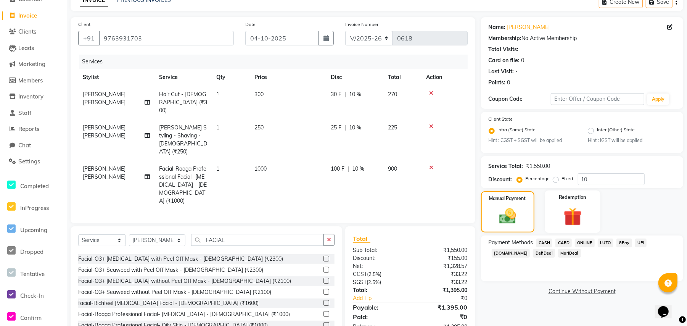
drag, startPoint x: 582, startPoint y: 238, endPoint x: 576, endPoint y: 231, distance: 9.0
click at [581, 239] on span "ONLINE" at bounding box center [585, 242] width 20 height 9
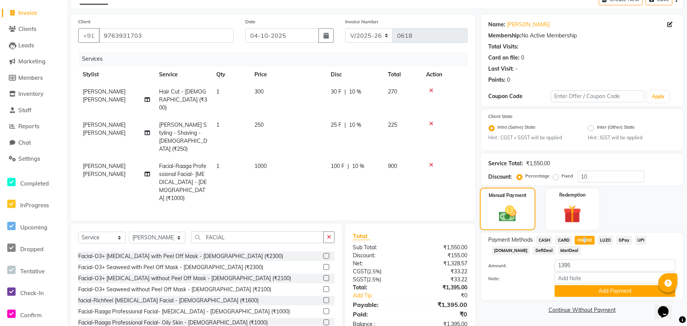
scroll to position [43, 0]
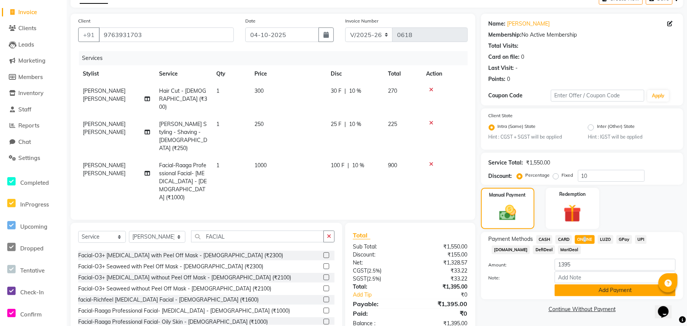
click at [576, 288] on button "Add Payment" at bounding box center [614, 290] width 121 height 12
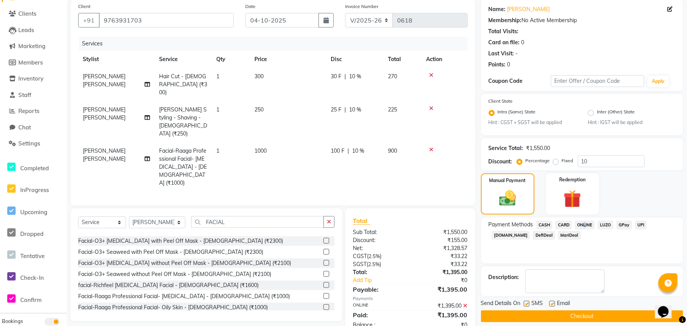
scroll to position [66, 0]
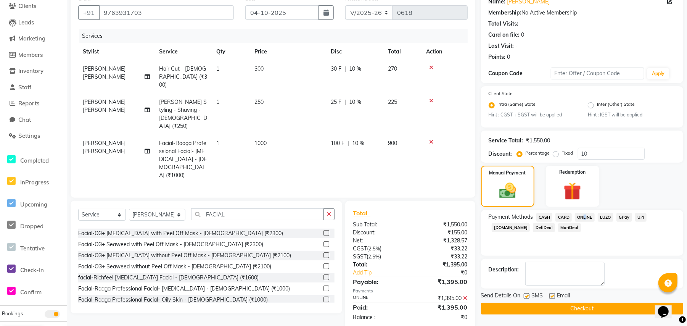
drag, startPoint x: 568, startPoint y: 304, endPoint x: 537, endPoint y: 290, distance: 34.0
click at [568, 304] on button "Checkout" at bounding box center [582, 308] width 202 height 12
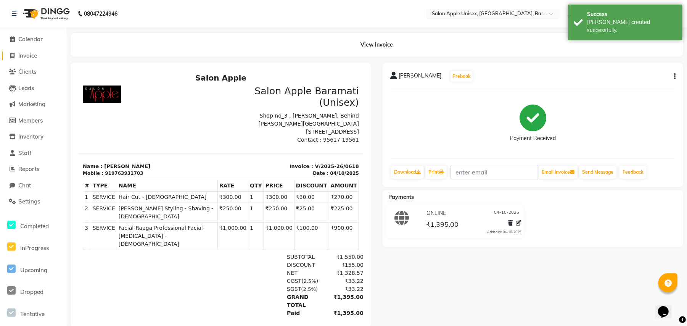
drag, startPoint x: 17, startPoint y: 56, endPoint x: 63, endPoint y: 60, distance: 45.9
click at [17, 56] on span at bounding box center [12, 55] width 11 height 9
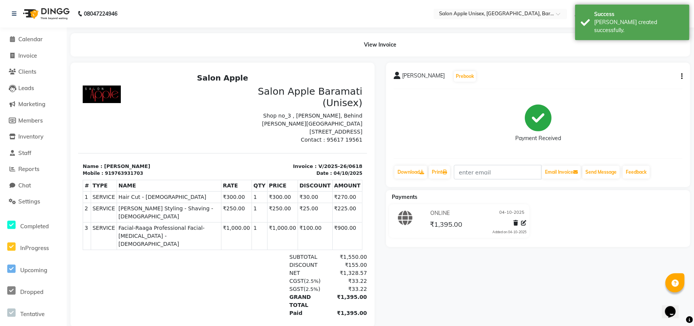
select select "4957"
select select "service"
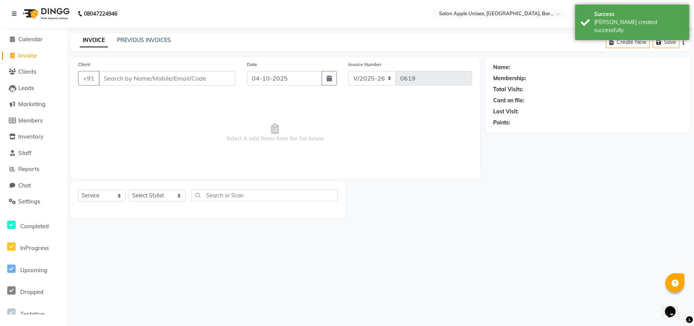
click at [156, 79] on input "Client" at bounding box center [167, 78] width 137 height 14
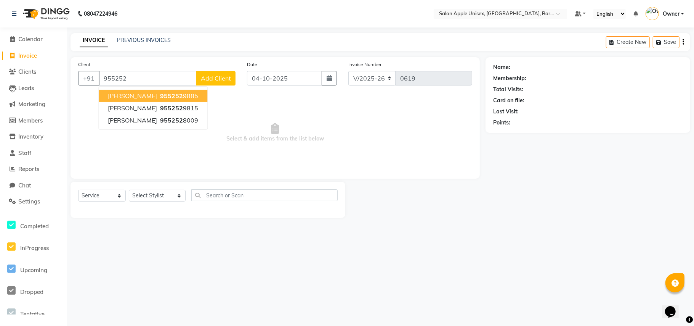
click at [194, 96] on ngb-highlight "955252 9885" at bounding box center [179, 96] width 40 height 8
type input "9552529885"
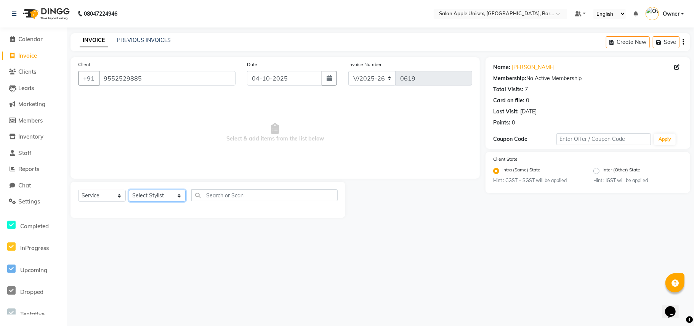
click at [138, 195] on select "Select Stylist [PERSON_NAME] [PERSON_NAME] [PERSON_NAME] [PERSON_NAME] Owner Po…" at bounding box center [157, 195] width 57 height 12
select select "31208"
click at [129, 189] on select "Select Stylist [PERSON_NAME] [PERSON_NAME] [PERSON_NAME] [PERSON_NAME] Owner Po…" at bounding box center [157, 195] width 57 height 12
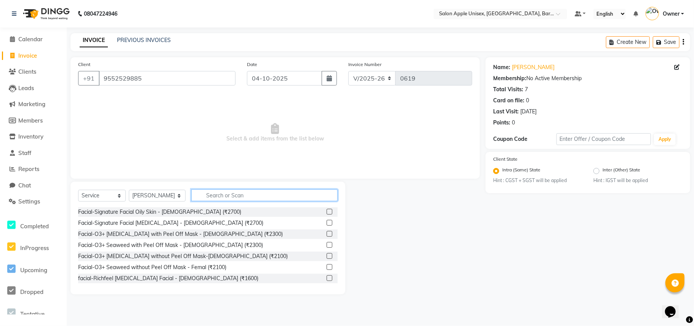
click at [238, 198] on input "text" at bounding box center [264, 195] width 146 height 12
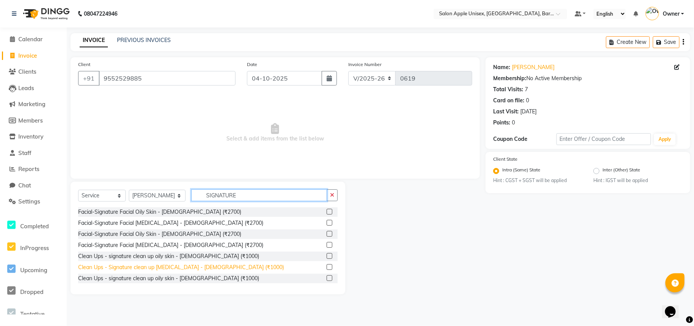
type input "SIGNATURE"
click at [174, 265] on div "Clean Ups - Signature clean up [MEDICAL_DATA] - [DEMOGRAPHIC_DATA] (₹1000)" at bounding box center [181, 267] width 206 height 8
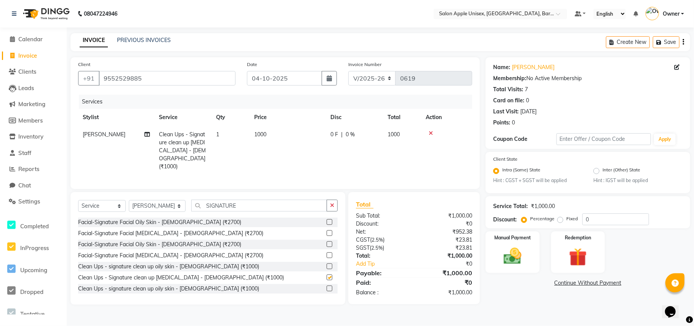
checkbox input "false"
drag, startPoint x: 600, startPoint y: 220, endPoint x: 573, endPoint y: 226, distance: 27.2
click at [573, 226] on div "Service Total: ₹1,000.00 Discount: Percentage Fixed 0" at bounding box center [588, 212] width 205 height 32
click at [519, 285] on link "Continue Without Payment" at bounding box center [588, 283] width 202 height 8
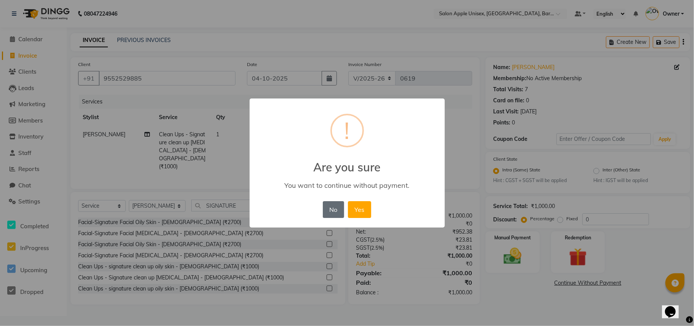
click at [335, 206] on button "No" at bounding box center [333, 209] width 21 height 17
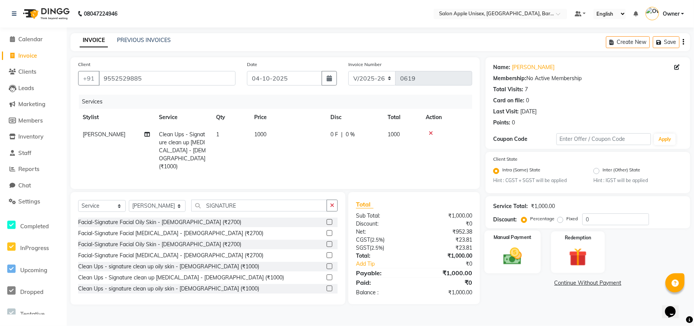
click at [513, 257] on img at bounding box center [513, 256] width 30 height 21
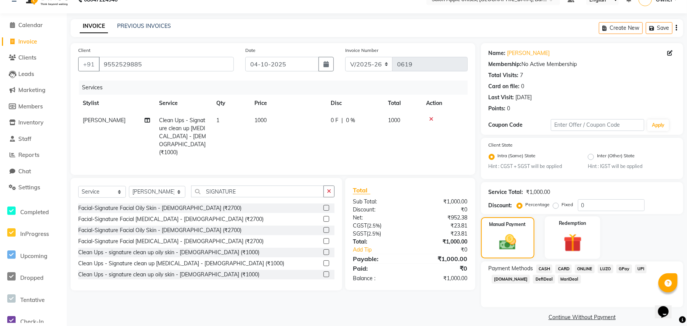
scroll to position [22, 0]
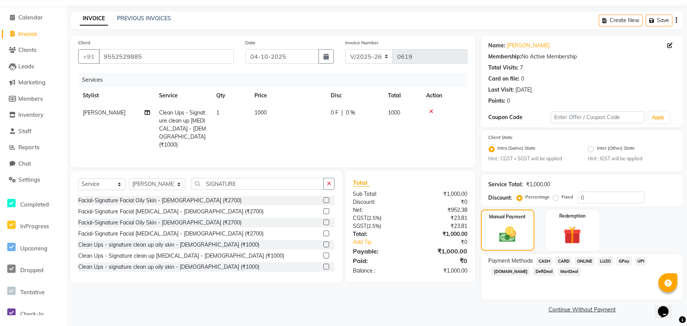
click at [546, 261] on span "CASH" at bounding box center [544, 261] width 16 height 9
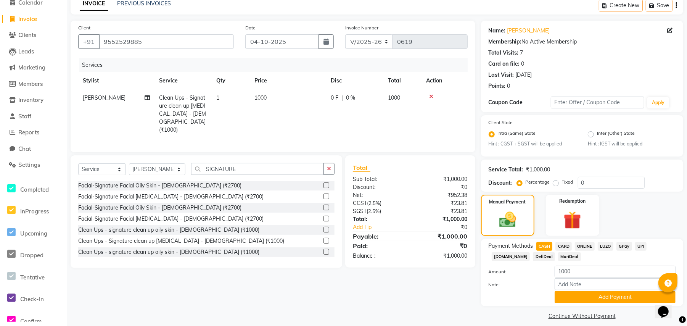
scroll to position [43, 0]
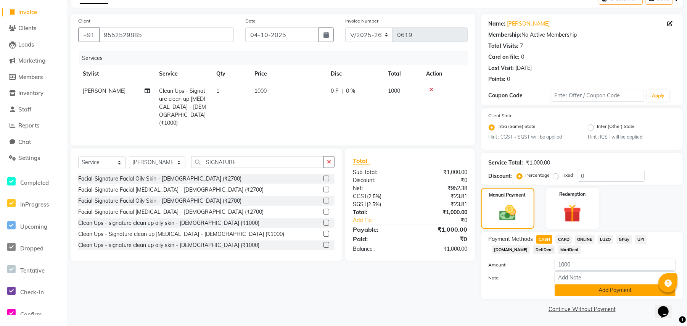
click at [578, 289] on button "Add Payment" at bounding box center [614, 290] width 121 height 12
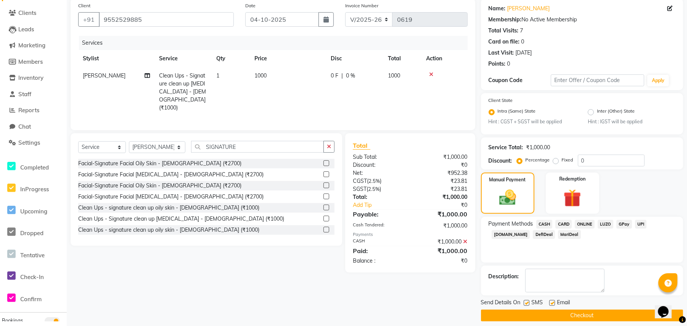
scroll to position [66, 0]
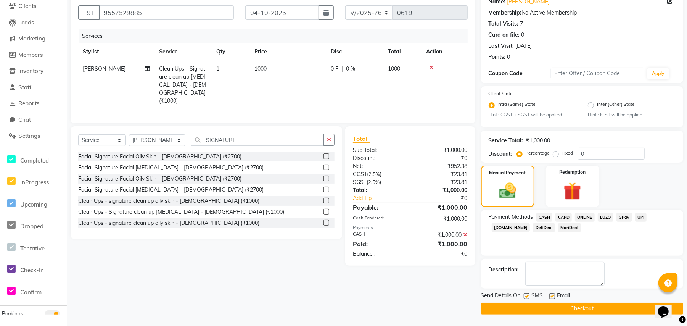
click at [552, 307] on button "Checkout" at bounding box center [582, 308] width 202 height 12
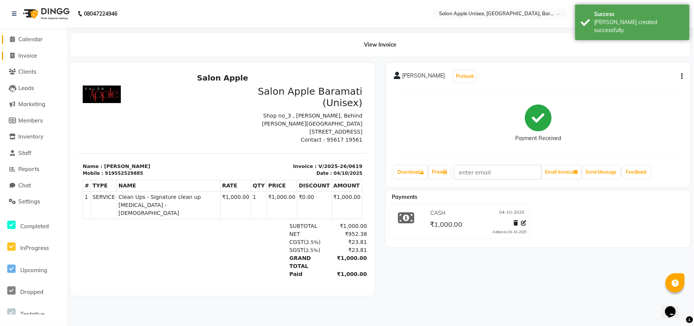
click at [26, 40] on span "Calendar" at bounding box center [30, 38] width 24 height 7
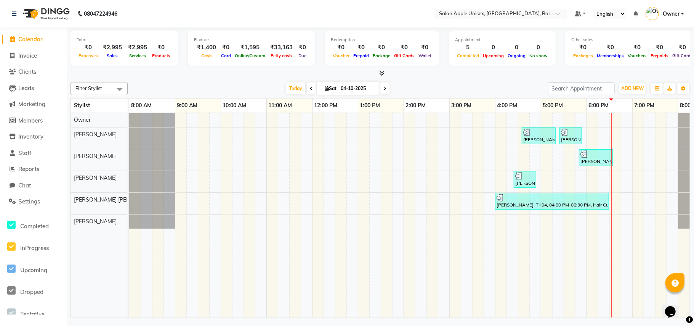
click at [227, 85] on div "[DATE] [DATE]" at bounding box center [338, 88] width 413 height 11
click at [512, 82] on div "Filter Stylist Select All [PERSON_NAME] [PERSON_NAME] [PERSON_NAME] [PERSON_NAM…" at bounding box center [381, 88] width 620 height 13
click at [220, 75] on div at bounding box center [381, 73] width 620 height 8
click at [188, 77] on div at bounding box center [381, 73] width 620 height 8
click at [234, 85] on div "[DATE] [DATE]" at bounding box center [338, 88] width 413 height 11
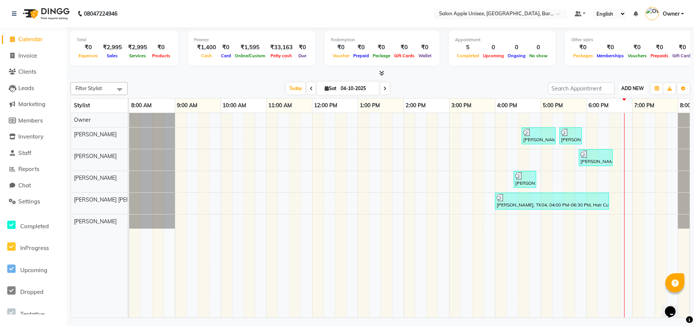
click at [633, 86] on span "ADD NEW" at bounding box center [632, 88] width 22 height 6
click at [618, 124] on link "Add Expense" at bounding box center [615, 123] width 60 height 10
select select "1"
select select "3839"
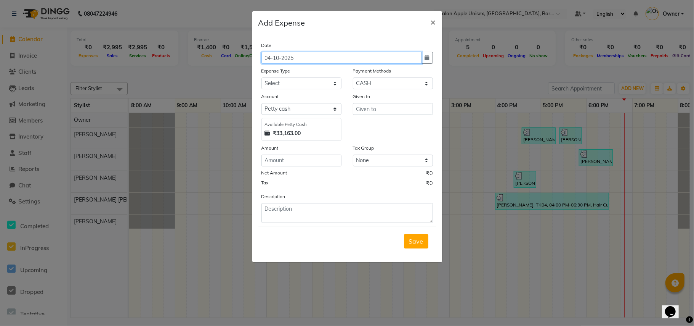
click at [296, 59] on input "04-10-2025" at bounding box center [342, 58] width 161 height 12
click at [426, 59] on icon "button" at bounding box center [427, 57] width 5 height 5
select select "10"
select select "2025"
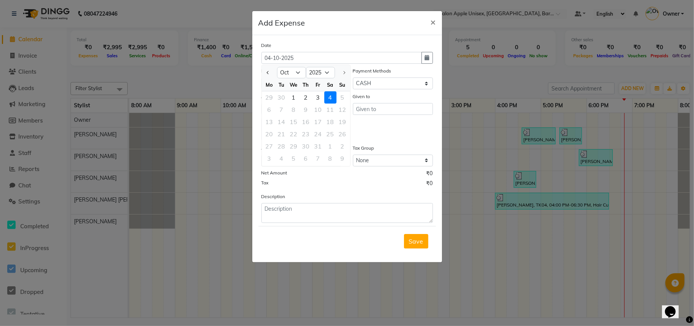
drag, startPoint x: 297, startPoint y: 98, endPoint x: 310, endPoint y: 95, distance: 14.1
click at [296, 98] on div "1" at bounding box center [294, 97] width 12 height 12
type input "01-10-2025"
click at [300, 82] on select "Select CASH HANDED OVER TO OWNER Client Snacks Equipment Groceries House keepin…" at bounding box center [302, 83] width 80 height 12
select select "1934"
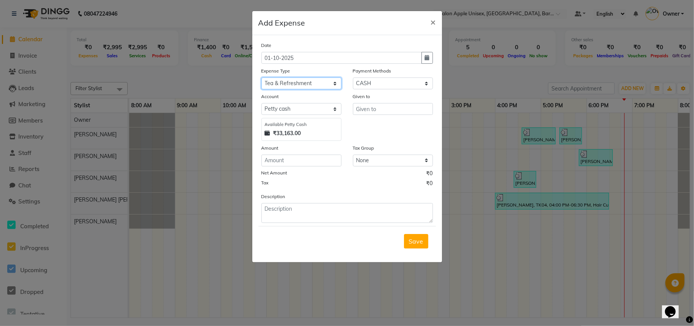
click at [262, 77] on select "Select CASH HANDED OVER TO OWNER Client Snacks Equipment Groceries House keepin…" at bounding box center [302, 83] width 80 height 12
click at [357, 108] on input "text" at bounding box center [393, 109] width 80 height 12
type input "b"
type input "[PERSON_NAME] mama"
click at [297, 156] on input "number" at bounding box center [302, 160] width 80 height 12
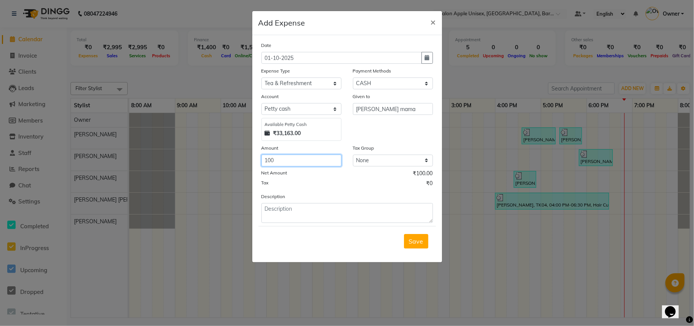
type input "100"
click at [287, 214] on textarea at bounding box center [348, 213] width 172 height 20
type textarea "morning"
click at [414, 244] on button "Save" at bounding box center [416, 241] width 24 height 14
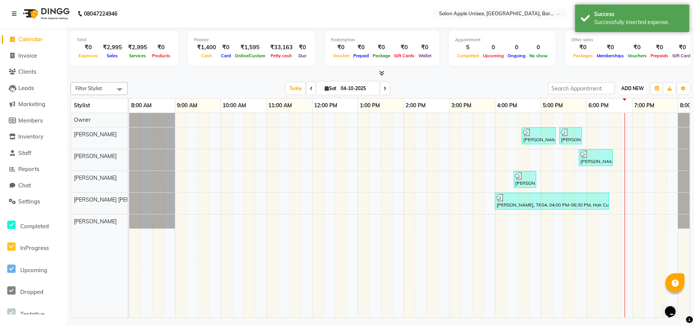
click at [635, 90] on span "ADD NEW" at bounding box center [632, 88] width 22 height 6
click at [618, 124] on link "Add Expense" at bounding box center [615, 123] width 60 height 10
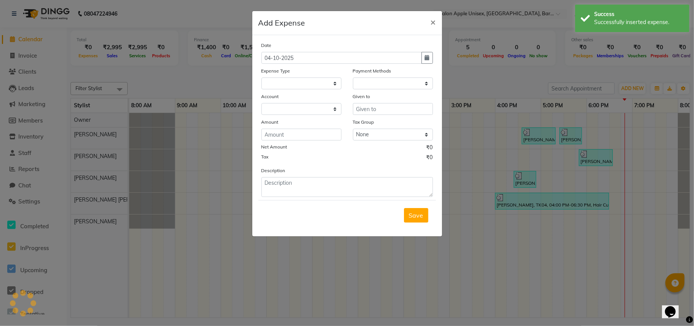
select select "1"
select select "3839"
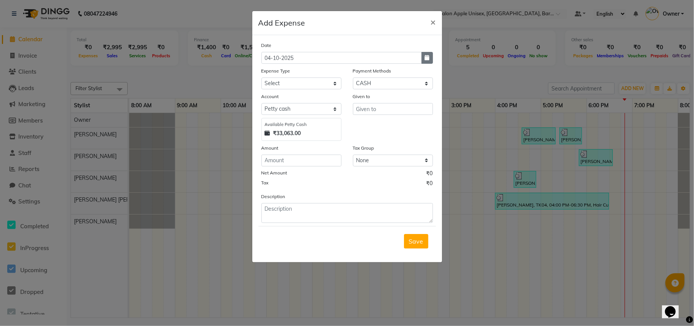
click at [427, 60] on icon "button" at bounding box center [427, 57] width 5 height 5
select select "10"
select select "2025"
click at [291, 95] on div "1" at bounding box center [294, 97] width 12 height 12
type input "01-10-2025"
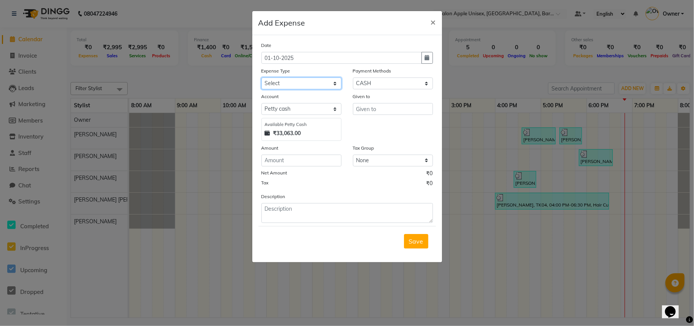
click at [298, 79] on select "Select CASH HANDED OVER TO OWNER Client Snacks Equipment Groceries House keepin…" at bounding box center [302, 83] width 80 height 12
click at [262, 77] on select "Select CASH HANDED OVER TO OWNER Client Snacks Equipment Groceries House keepin…" at bounding box center [302, 83] width 80 height 12
click at [363, 111] on input "text" at bounding box center [393, 109] width 80 height 12
click at [362, 127] on div "Given to" at bounding box center [393, 116] width 92 height 48
click at [434, 21] on span "×" at bounding box center [433, 21] width 5 height 11
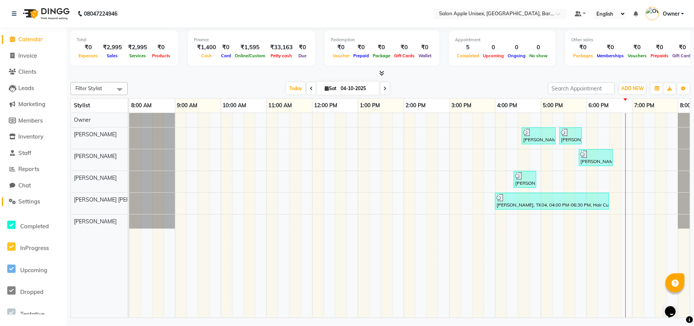
click at [34, 203] on span "Settings" at bounding box center [29, 201] width 22 height 7
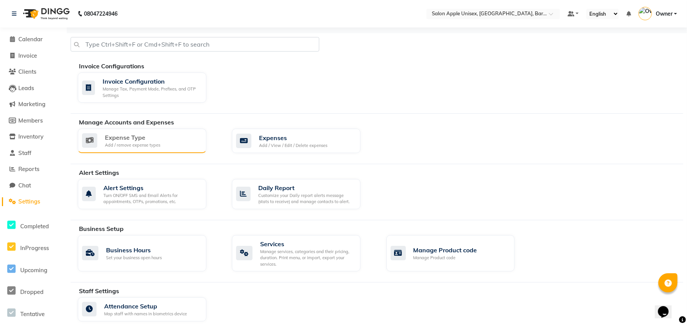
click at [128, 141] on div "Expense Type" at bounding box center [132, 137] width 55 height 9
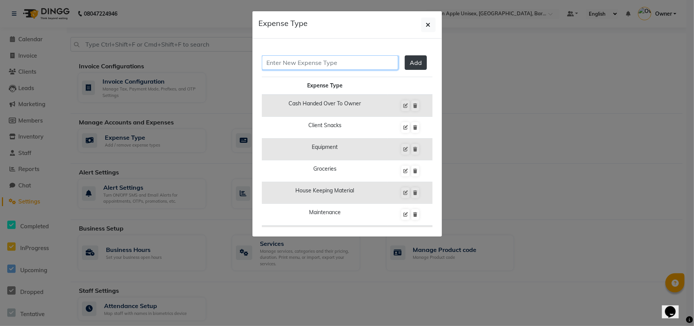
click at [314, 60] on input "text" at bounding box center [330, 62] width 136 height 14
type input "f"
type input "Flower or Decoration"
click at [410, 63] on span "Add" at bounding box center [416, 63] width 12 height 8
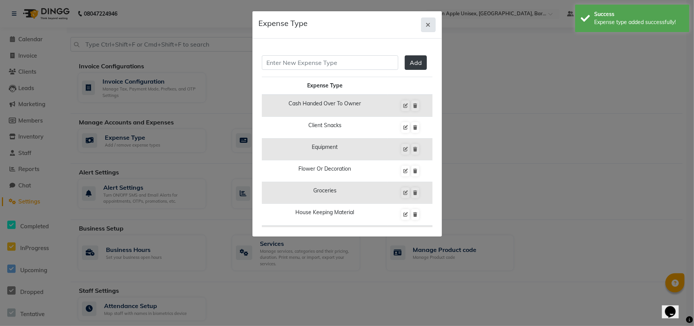
click at [427, 25] on icon "button" at bounding box center [428, 25] width 5 height 6
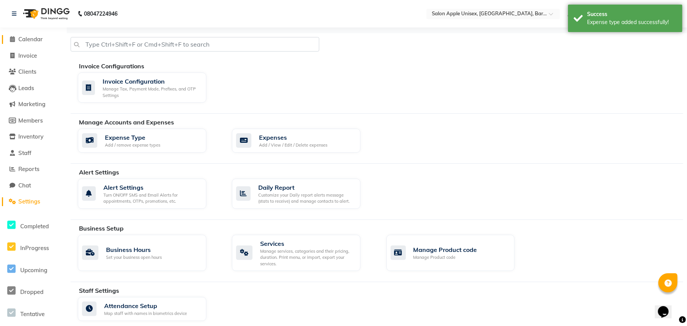
click at [30, 40] on span "Calendar" at bounding box center [30, 38] width 24 height 7
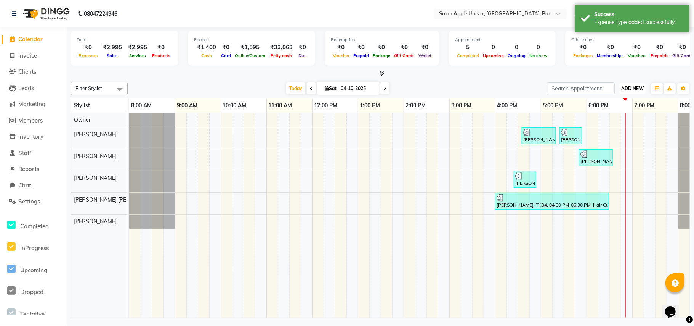
click at [631, 86] on span "ADD NEW" at bounding box center [632, 88] width 22 height 6
click at [605, 123] on link "Add Expense" at bounding box center [615, 123] width 60 height 10
select select "1"
select select "3839"
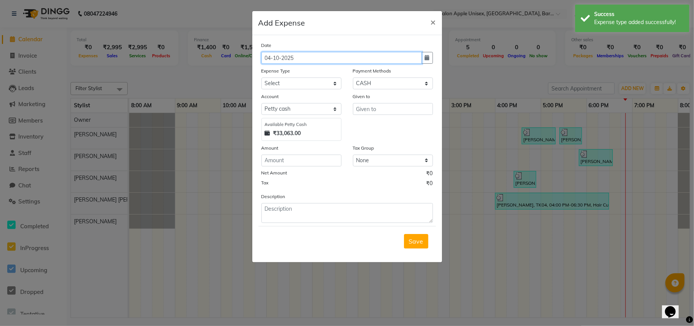
click at [286, 58] on input "04-10-2025" at bounding box center [342, 58] width 161 height 12
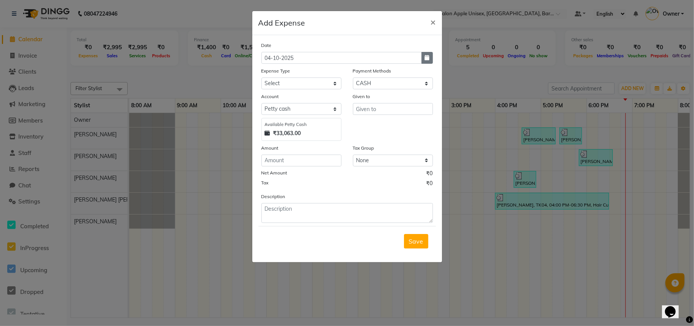
click at [426, 57] on icon "button" at bounding box center [427, 57] width 5 height 5
select select "10"
select select "2025"
click at [295, 97] on div "1" at bounding box center [294, 97] width 12 height 12
type input "01-10-2025"
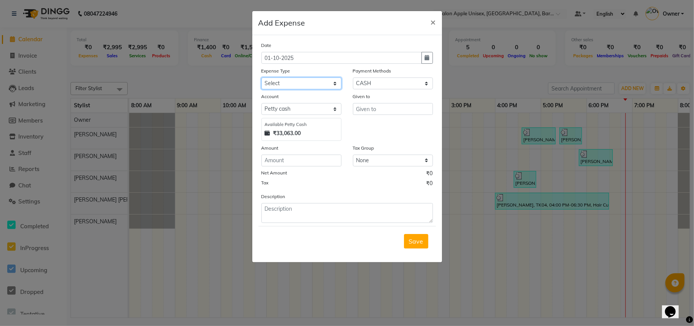
click at [296, 84] on select "Select CASH HANDED OVER TO OWNER Client Snacks Equipment Flower or Decoration G…" at bounding box center [302, 83] width 80 height 12
select select "25211"
click at [262, 77] on select "Select CASH HANDED OVER TO OWNER Client Snacks Equipment Flower or Decoration G…" at bounding box center [302, 83] width 80 height 12
click at [366, 114] on input "text" at bounding box center [393, 109] width 80 height 12
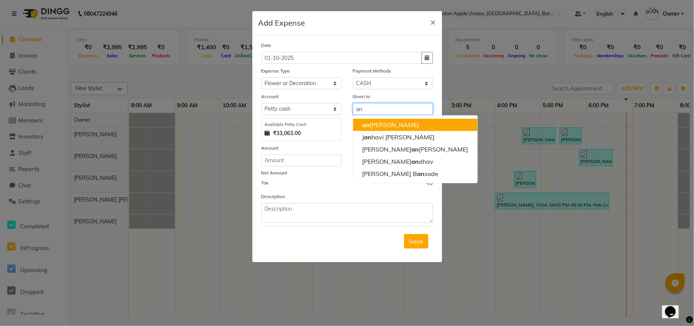
click at [373, 124] on ngb-highlight "an [PERSON_NAME]" at bounding box center [390, 125] width 57 height 8
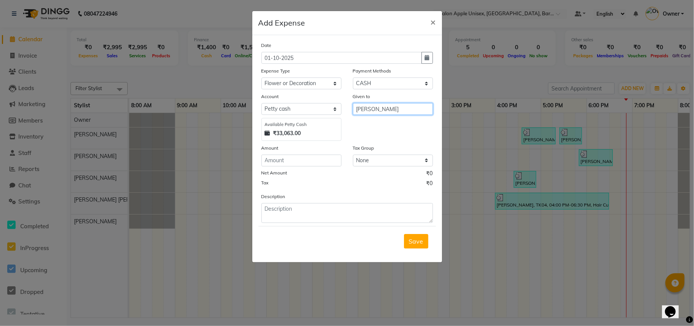
type input "[PERSON_NAME]"
click at [270, 159] on input "number" at bounding box center [302, 160] width 80 height 12
type input "400"
click at [370, 160] on select "None GST 5% GST" at bounding box center [393, 160] width 80 height 12
click at [327, 190] on div "Date [DATE] Expense Type Select CASH HANDED OVER TO OWNER Client Snacks Equipme…" at bounding box center [348, 131] width 172 height 181
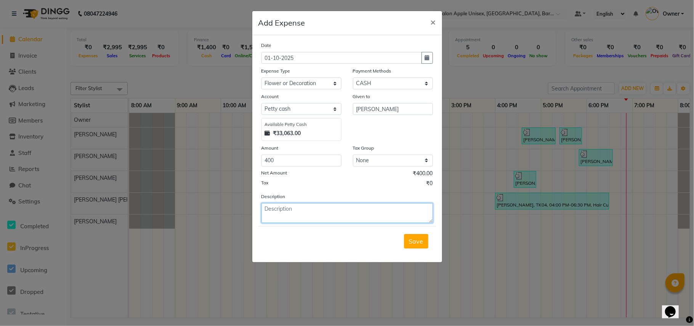
click at [303, 208] on textarea at bounding box center [348, 213] width 172 height 20
type textarea "Dasara decoration"
click at [417, 241] on span "Save" at bounding box center [416, 241] width 14 height 8
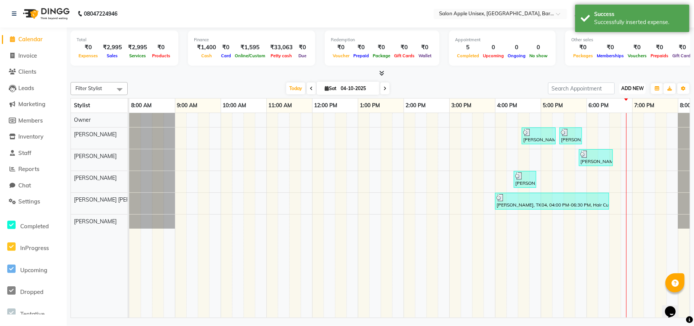
click at [639, 89] on span "ADD NEW" at bounding box center [632, 88] width 22 height 6
click at [618, 124] on link "Add Expense" at bounding box center [615, 123] width 60 height 10
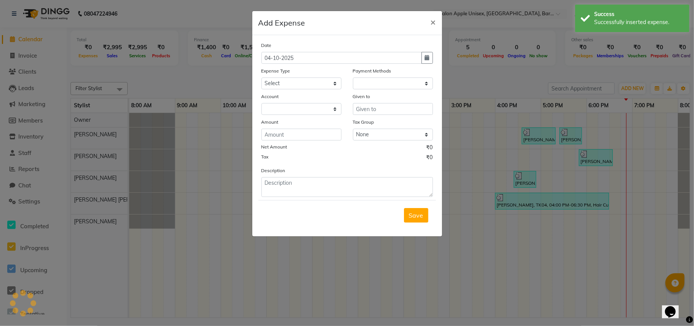
select select "1"
select select "3839"
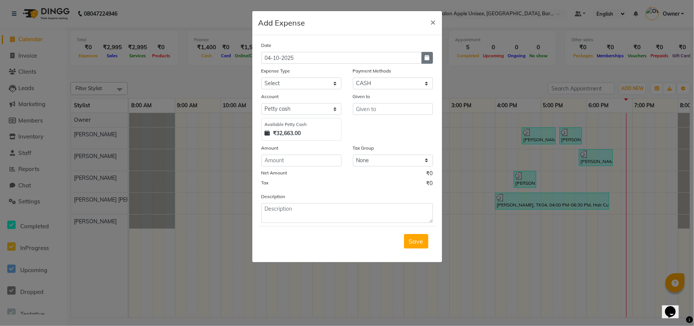
click at [429, 58] on button "button" at bounding box center [427, 58] width 11 height 12
select select "10"
select select "2025"
click at [293, 96] on div "1" at bounding box center [294, 97] width 12 height 12
type input "01-10-2025"
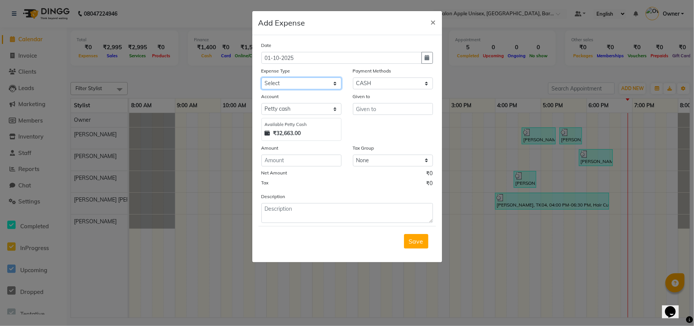
click at [296, 85] on select "Select CASH HANDED OVER TO OWNER Client Snacks Equipment Flower or Decoration G…" at bounding box center [302, 83] width 80 height 12
select select "1927"
click at [262, 77] on select "Select CASH HANDED OVER TO OWNER Client Snacks Equipment Flower or Decoration G…" at bounding box center [302, 83] width 80 height 12
click at [290, 108] on select "Select [PERSON_NAME] cash Default account" at bounding box center [302, 109] width 80 height 12
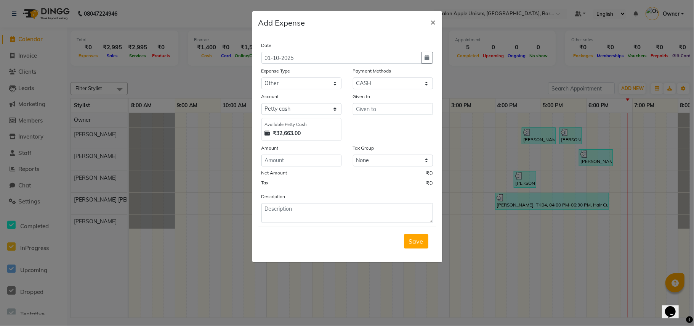
click at [303, 115] on div "Account Select [PERSON_NAME] cash Default account Available [PERSON_NAME] Cash …" at bounding box center [302, 116] width 92 height 48
click at [303, 107] on select "Select [PERSON_NAME] cash Default account" at bounding box center [302, 109] width 80 height 12
click at [304, 106] on select "Select [PERSON_NAME] cash Default account" at bounding box center [302, 109] width 80 height 12
click at [361, 107] on input "text" at bounding box center [393, 109] width 80 height 12
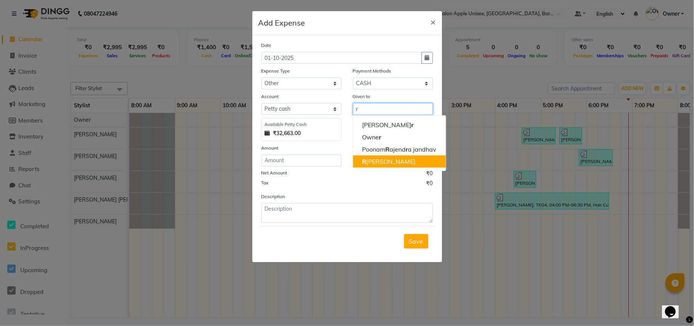
click at [383, 162] on ngb-highlight "R [PERSON_NAME]" at bounding box center [388, 161] width 53 height 8
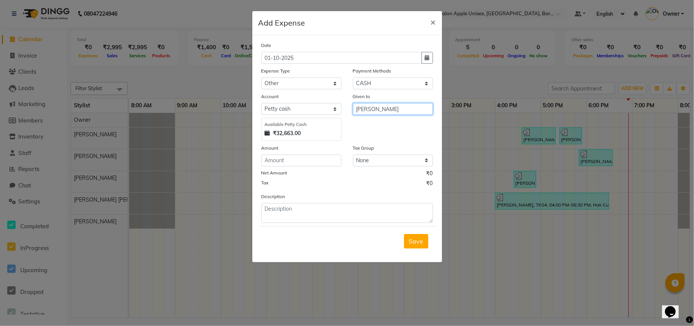
type input "[PERSON_NAME]"
click at [291, 162] on input "number" at bounding box center [302, 160] width 80 height 12
type input "500"
click at [302, 213] on textarea at bounding box center [348, 213] width 172 height 20
type textarea "t"
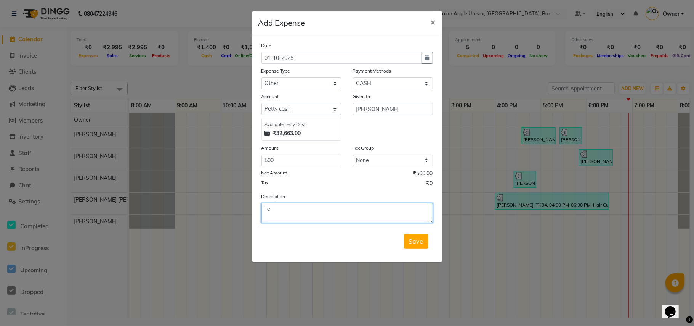
type textarea "T"
click at [316, 208] on textarea "Milk,Coffe,LASS" at bounding box center [348, 213] width 172 height 20
type textarea "Milk,Coffe, Glass,"
click at [427, 60] on icon "button" at bounding box center [427, 57] width 5 height 5
select select "10"
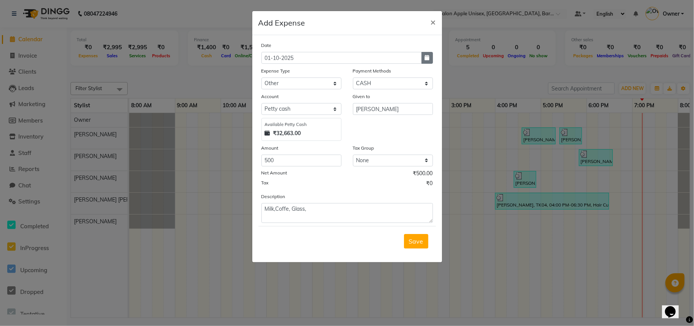
select select "2025"
click at [307, 96] on div "2" at bounding box center [306, 97] width 12 height 12
type input "02-10-2025"
click at [309, 211] on textarea "Milk,Coffe, Glass," at bounding box center [348, 213] width 172 height 20
click at [278, 210] on textarea "Milk,Coffe, Glass," at bounding box center [348, 213] width 172 height 20
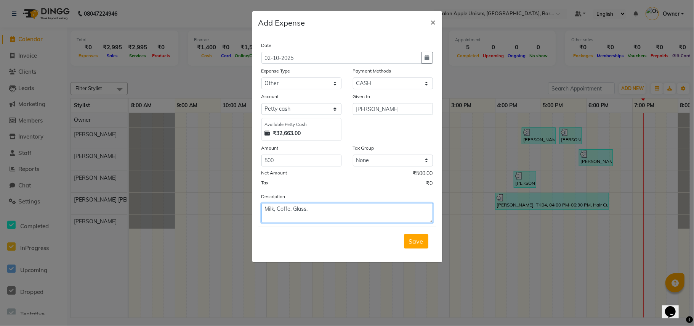
click at [316, 211] on textarea "Milk, Coffe, Glass," at bounding box center [348, 213] width 172 height 20
click at [328, 214] on textarea "Milk, Coffee, Glass," at bounding box center [348, 213] width 172 height 20
type textarea "Milk, Coffee, Glass,Sweet, kirana, naral"
drag, startPoint x: 417, startPoint y: 128, endPoint x: 408, endPoint y: 122, distance: 11.0
click at [418, 129] on div "Given to [PERSON_NAME]" at bounding box center [393, 116] width 92 height 48
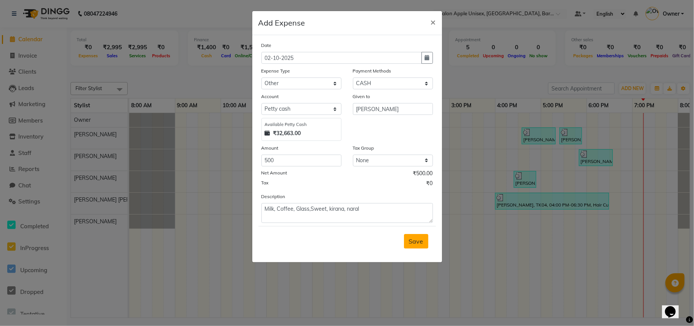
click at [416, 237] on span "Save" at bounding box center [416, 241] width 14 height 8
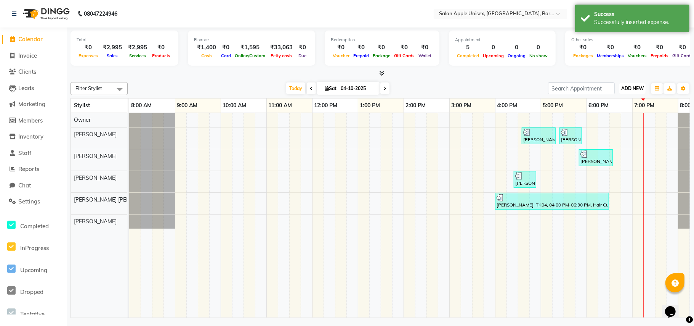
click at [634, 89] on span "ADD NEW" at bounding box center [632, 88] width 22 height 6
click at [612, 124] on link "Add Expense" at bounding box center [615, 123] width 60 height 10
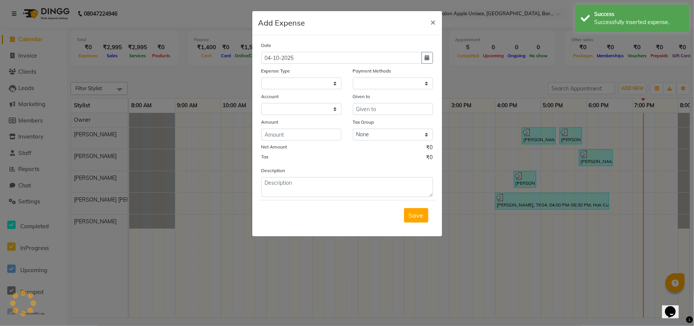
select select "1"
select select "3839"
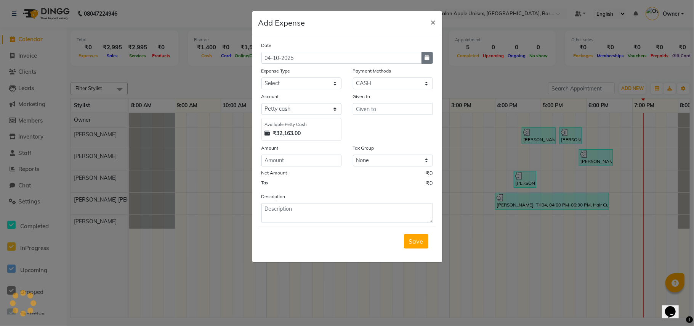
click at [429, 59] on icon "button" at bounding box center [427, 57] width 5 height 5
select select "10"
select select "2025"
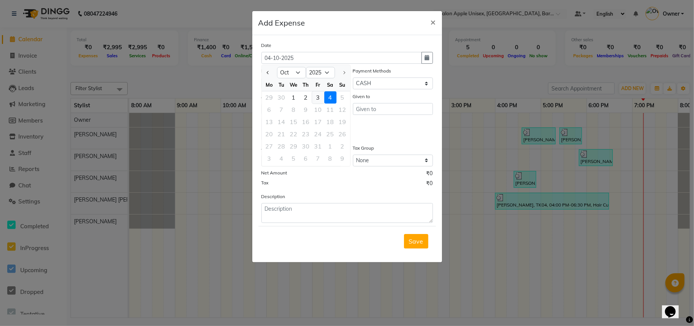
click at [319, 99] on div "3" at bounding box center [318, 97] width 12 height 12
type input "03-10-2025"
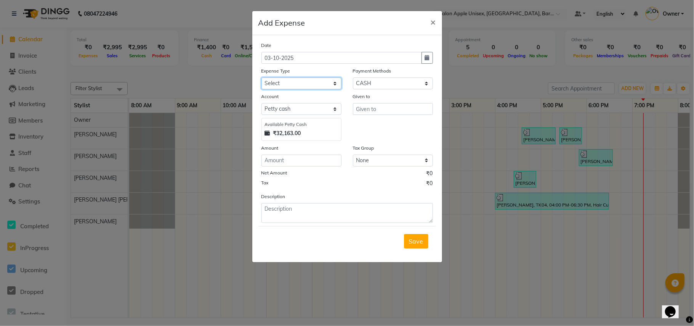
click at [281, 82] on select "Select CASH HANDED OVER TO OWNER Client Snacks Equipment Flower or Decoration G…" at bounding box center [302, 83] width 80 height 12
select select "1927"
click at [262, 77] on select "Select CASH HANDED OVER TO OWNER Client Snacks Equipment Flower or Decoration G…" at bounding box center [302, 83] width 80 height 12
click at [301, 210] on textarea at bounding box center [348, 213] width 172 height 20
click at [381, 108] on input "text" at bounding box center [393, 109] width 80 height 12
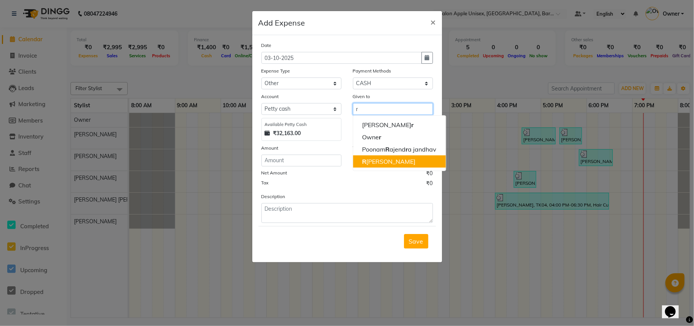
click at [389, 161] on ngb-highlight "R [PERSON_NAME]" at bounding box center [388, 161] width 53 height 8
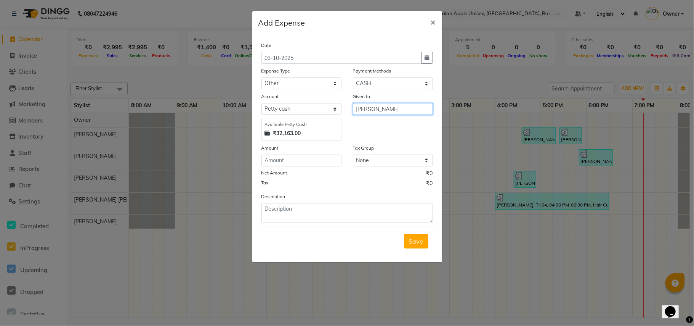
type input "[PERSON_NAME]"
click at [295, 217] on textarea at bounding box center [348, 213] width 172 height 20
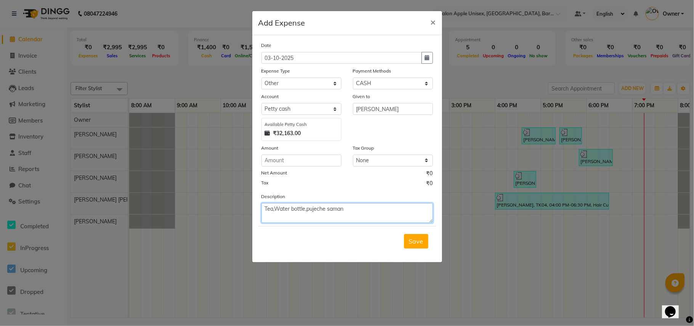
type textarea "Tea,Water bottle,pujeche saman"
click at [310, 162] on input "number" at bounding box center [302, 160] width 80 height 12
type input "780"
click at [332, 178] on div "Net Amount ₹780.00" at bounding box center [348, 174] width 172 height 10
click at [352, 211] on textarea "Tea,Water bottle,pujeche saman" at bounding box center [348, 213] width 172 height 20
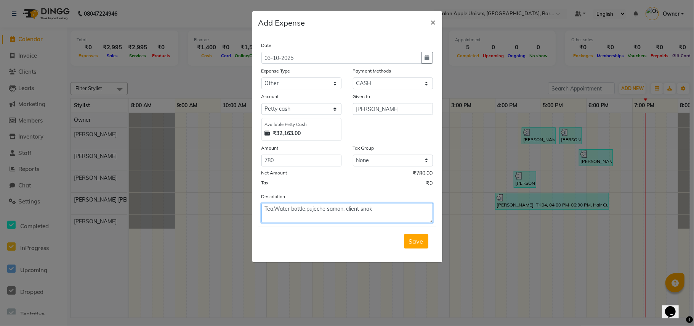
type textarea "Tea,Water bottle,pujeche saman, client snak"
drag, startPoint x: 374, startPoint y: 186, endPoint x: 424, endPoint y: 210, distance: 55.8
click at [374, 186] on div "Tax ₹0" at bounding box center [348, 184] width 172 height 10
click at [417, 238] on span "Save" at bounding box center [416, 241] width 14 height 8
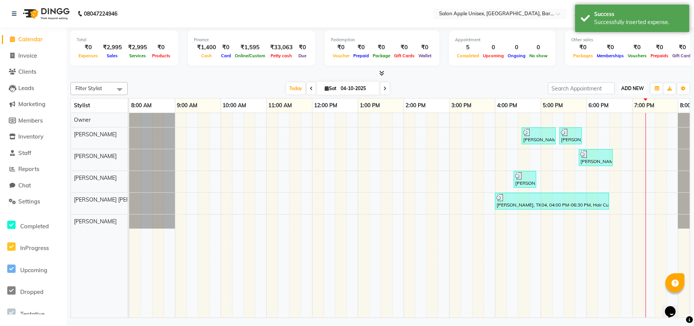
click at [633, 86] on span "ADD NEW" at bounding box center [632, 88] width 22 height 6
click at [612, 124] on link "Add Expense" at bounding box center [615, 123] width 60 height 10
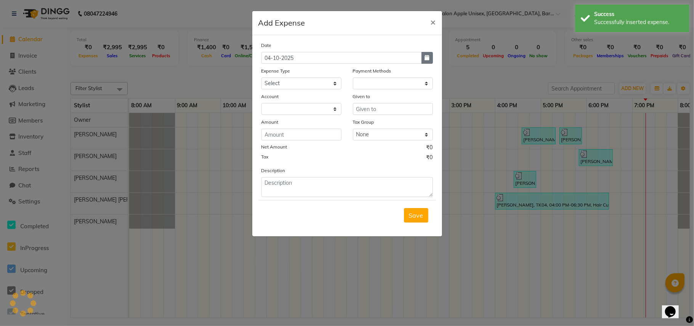
select select "1"
select select "3839"
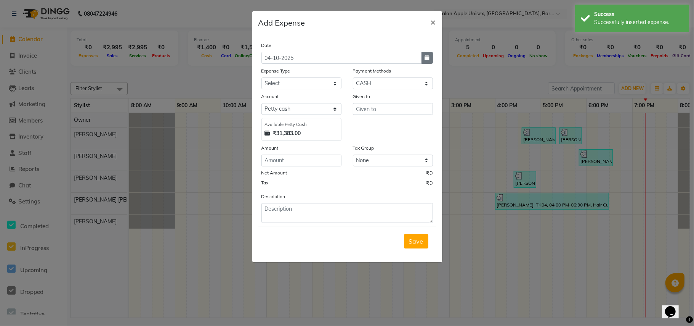
click at [430, 58] on button "button" at bounding box center [427, 58] width 11 height 12
select select "10"
select select "2025"
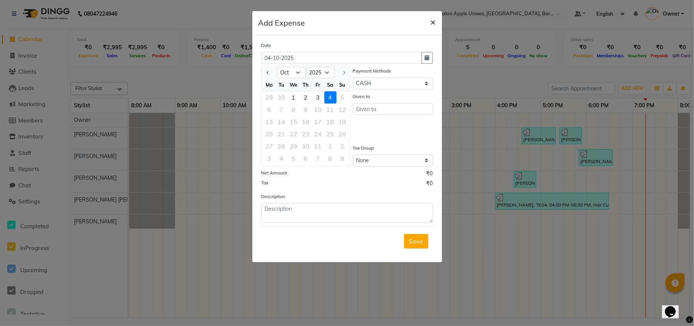
drag, startPoint x: 434, startPoint y: 20, endPoint x: 442, endPoint y: 60, distance: 40.8
click at [434, 21] on span "×" at bounding box center [433, 21] width 5 height 11
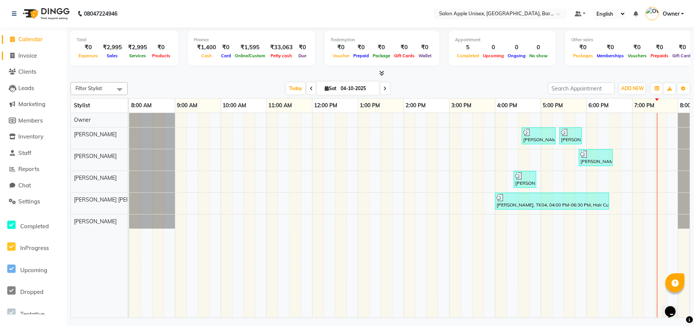
click at [39, 54] on link "Invoice" at bounding box center [33, 55] width 63 height 9
select select "4957"
select select "service"
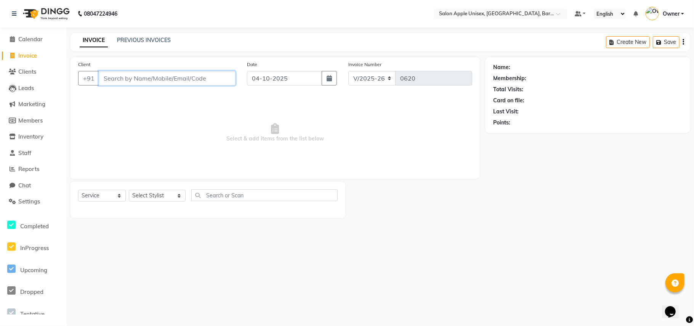
click at [111, 79] on input "Client" at bounding box center [167, 78] width 137 height 14
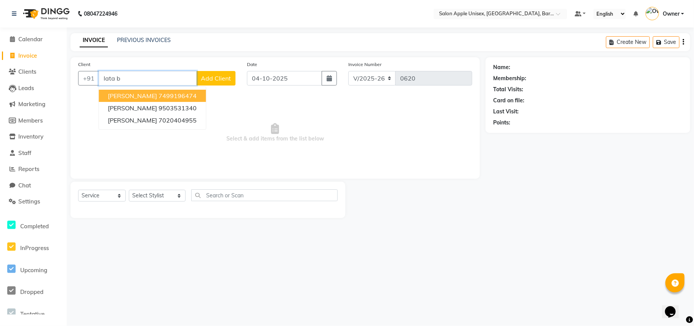
click at [183, 93] on ngb-highlight "7499196474" at bounding box center [178, 96] width 38 height 8
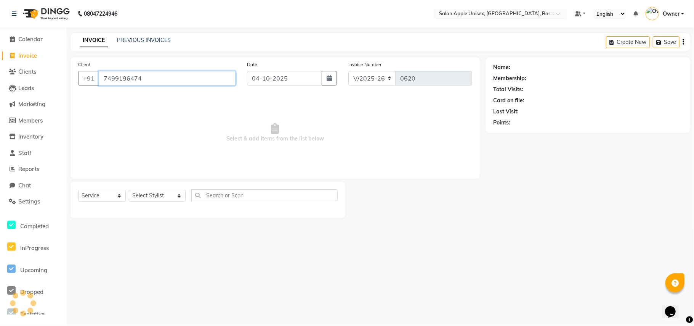
type input "7499196474"
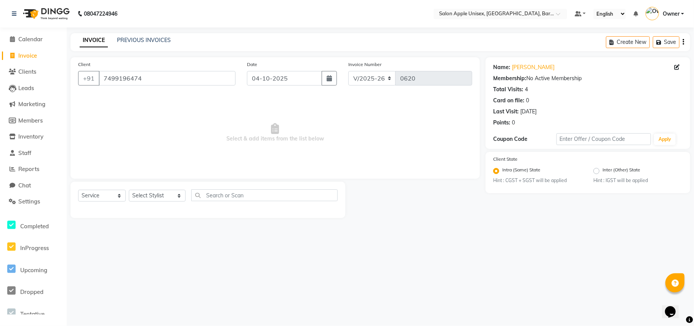
click at [179, 113] on span "Select & add items from the list below" at bounding box center [275, 133] width 394 height 76
click at [156, 198] on select "Select Stylist [PERSON_NAME] [PERSON_NAME] [PERSON_NAME] [PERSON_NAME] Owner Po…" at bounding box center [157, 195] width 57 height 12
select select "31208"
click at [129, 189] on select "Select Stylist [PERSON_NAME] [PERSON_NAME] [PERSON_NAME] [PERSON_NAME] Owner Po…" at bounding box center [157, 195] width 57 height 12
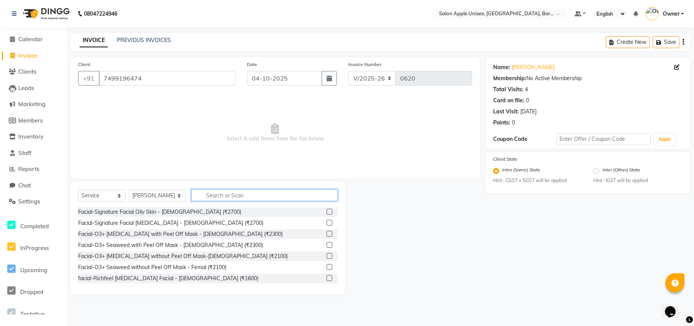
click at [201, 195] on input "text" at bounding box center [264, 195] width 146 height 12
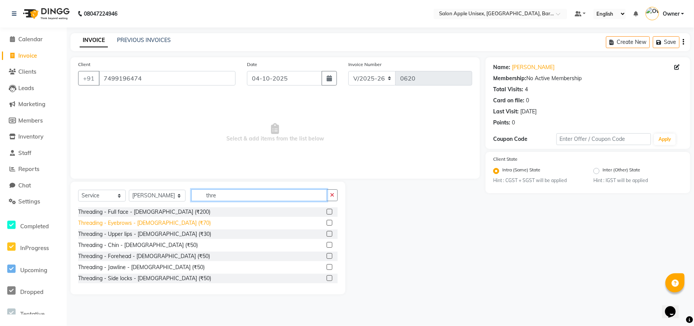
type input "thre"
click at [164, 223] on div "Threading - Eyebrows - [DEMOGRAPHIC_DATA] (₹70)" at bounding box center [144, 223] width 133 height 8
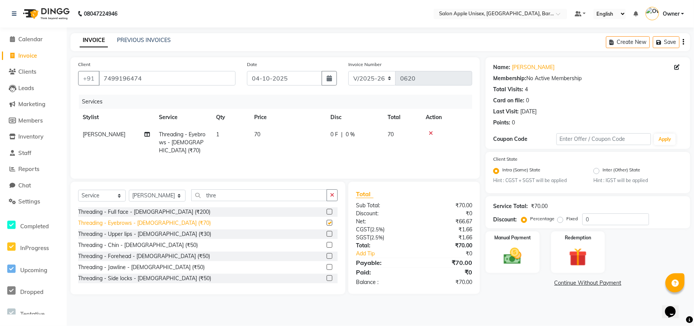
checkbox input "false"
click at [303, 96] on div "Services" at bounding box center [278, 102] width 399 height 14
click at [645, 268] on div "Manual Payment Redemption" at bounding box center [588, 251] width 216 height 41
click at [513, 258] on img at bounding box center [513, 256] width 30 height 21
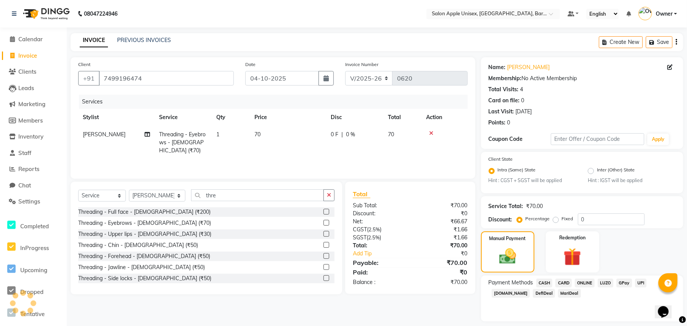
click at [588, 284] on span "ONLINE" at bounding box center [585, 282] width 20 height 9
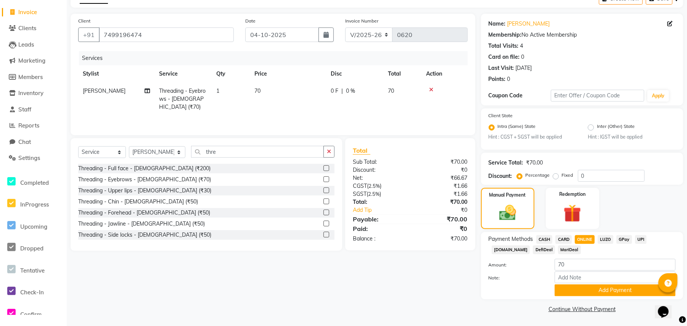
click at [398, 109] on div "Services Stylist Service Qty Price Disc Total Action Poonam [PERSON_NAME] Threa…" at bounding box center [272, 89] width 389 height 76
click at [592, 290] on button "Add Payment" at bounding box center [614, 290] width 121 height 12
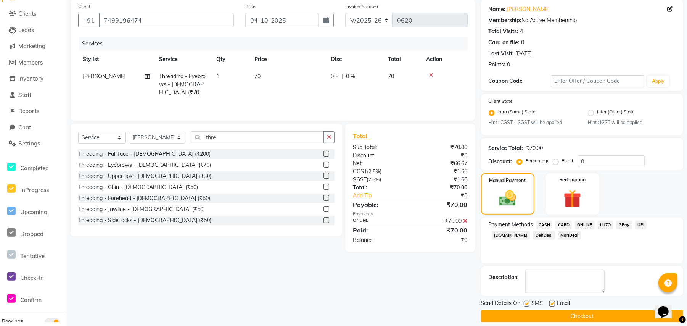
scroll to position [66, 0]
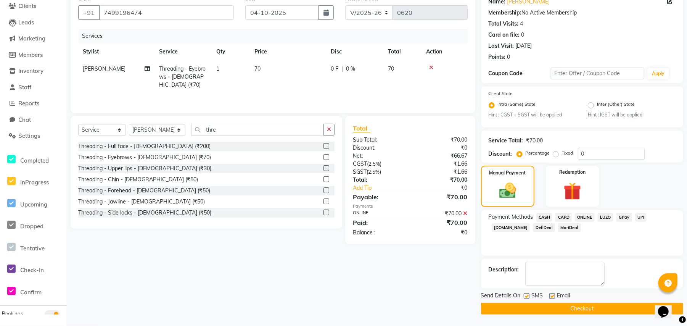
click at [538, 308] on button "Checkout" at bounding box center [582, 308] width 202 height 12
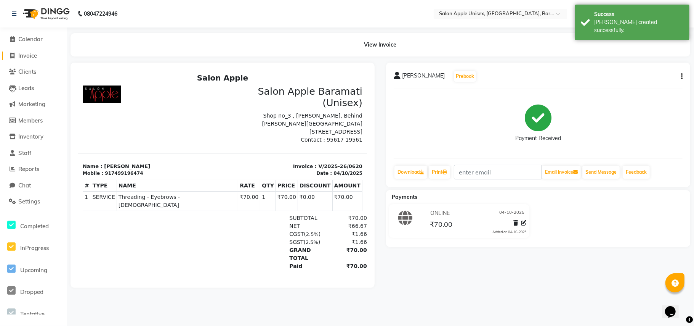
click at [28, 56] on span "Invoice" at bounding box center [27, 55] width 19 height 7
select select "4957"
select select "service"
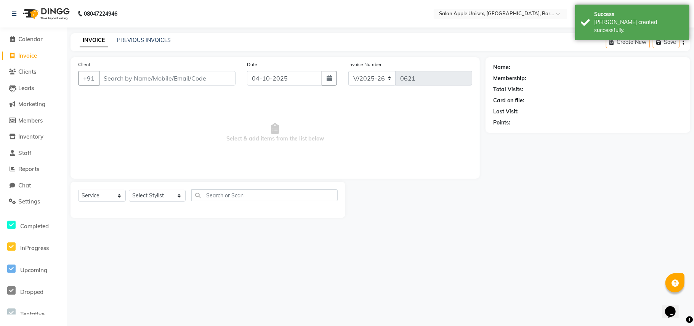
click at [118, 79] on input "Client" at bounding box center [167, 78] width 137 height 14
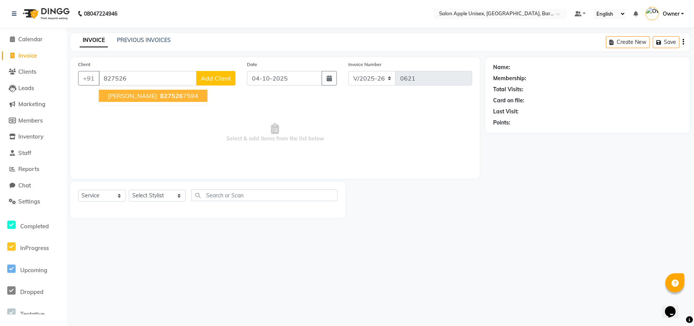
click at [157, 95] on span "[PERSON_NAME]" at bounding box center [132, 96] width 49 height 8
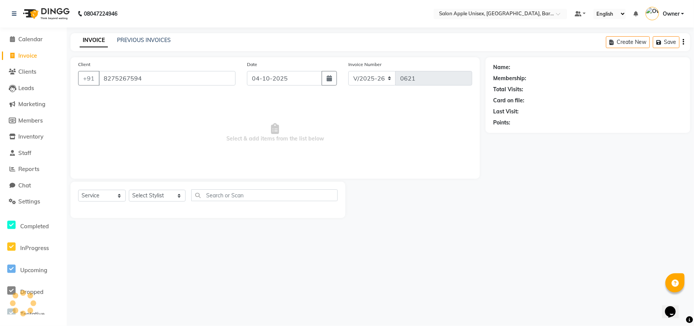
type input "8275267594"
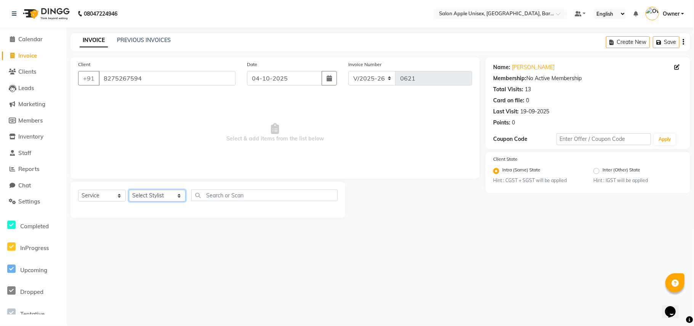
click at [154, 192] on select "Select Stylist [PERSON_NAME] [PERSON_NAME] [PERSON_NAME] [PERSON_NAME] Owner Po…" at bounding box center [157, 195] width 57 height 12
select select "31207"
click at [129, 189] on select "Select Stylist [PERSON_NAME] [PERSON_NAME] [PERSON_NAME] [PERSON_NAME] Owner Po…" at bounding box center [157, 195] width 57 height 12
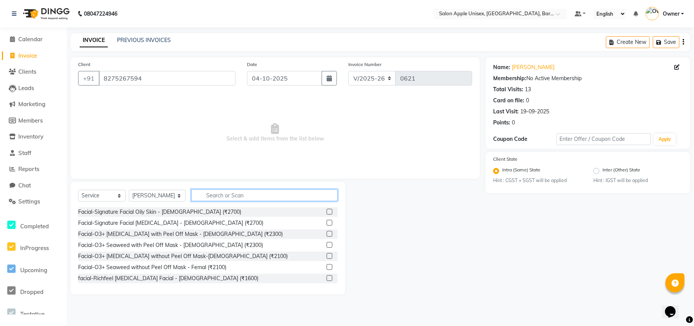
click at [228, 197] on input "text" at bounding box center [264, 195] width 146 height 12
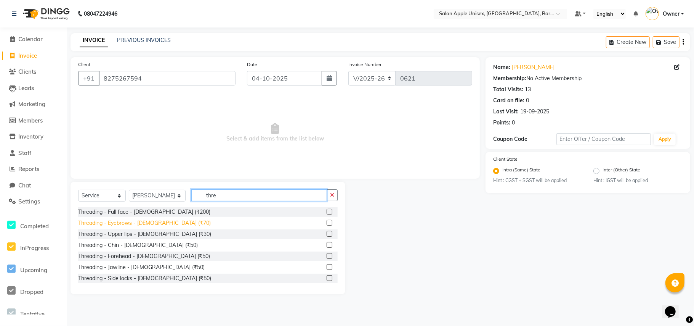
type input "thre"
click at [144, 220] on div "Threading - Eyebrows - [DEMOGRAPHIC_DATA] (₹70)" at bounding box center [144, 223] width 133 height 8
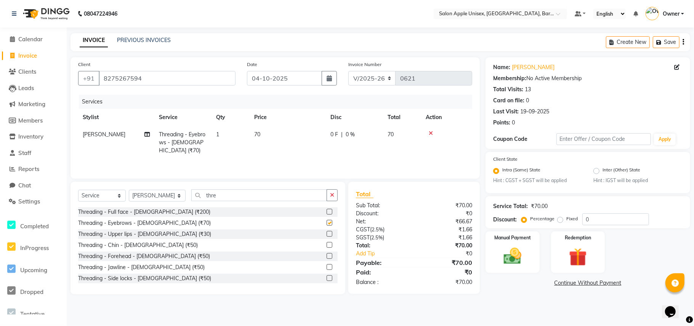
checkbox input "false"
click at [518, 257] on img at bounding box center [513, 256] width 30 height 21
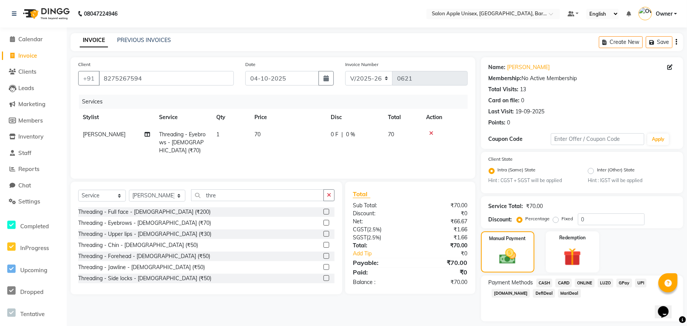
click at [548, 281] on span "CASH" at bounding box center [544, 282] width 16 height 9
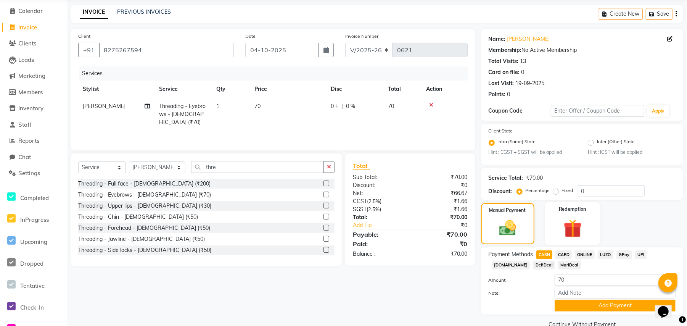
scroll to position [43, 0]
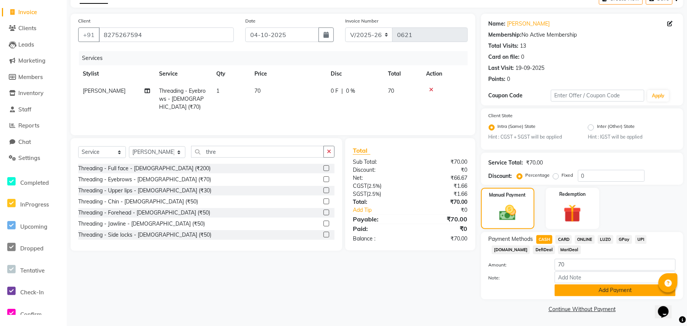
click at [569, 286] on button "Add Payment" at bounding box center [614, 290] width 121 height 12
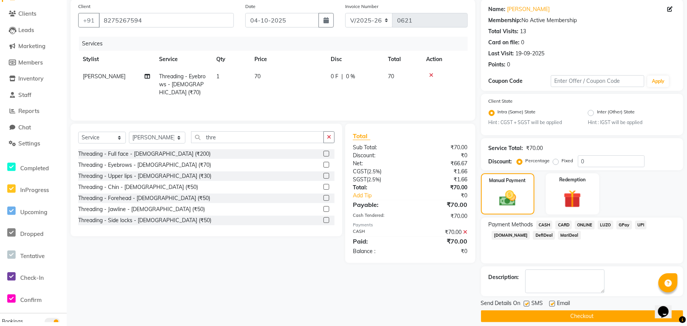
scroll to position [66, 0]
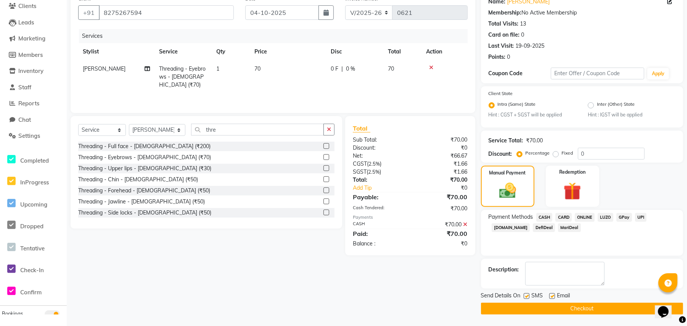
click at [580, 308] on button "Checkout" at bounding box center [582, 308] width 202 height 12
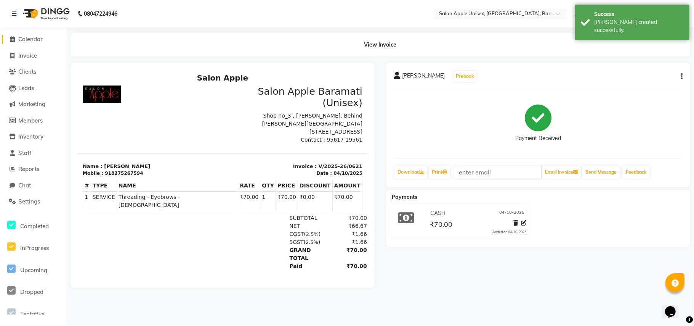
click at [46, 37] on link "Calendar" at bounding box center [33, 39] width 63 height 9
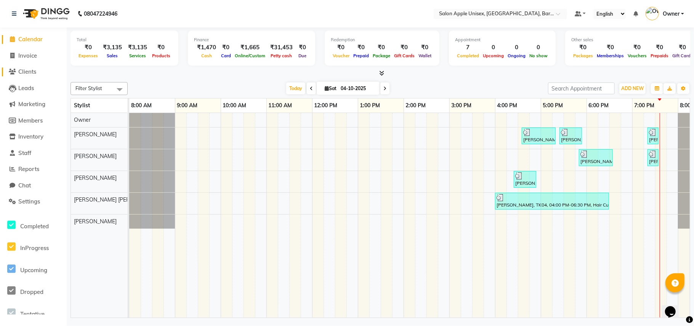
click at [31, 71] on span "Clients" at bounding box center [27, 71] width 18 height 7
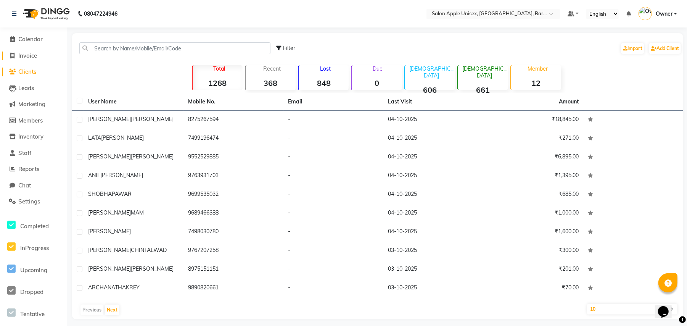
click at [36, 53] on span "Invoice" at bounding box center [27, 55] width 19 height 7
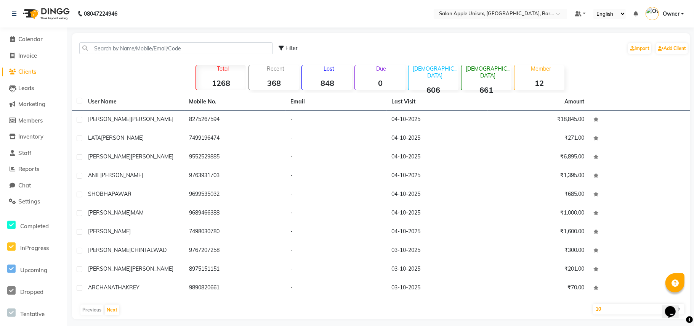
select select "4957"
select select "service"
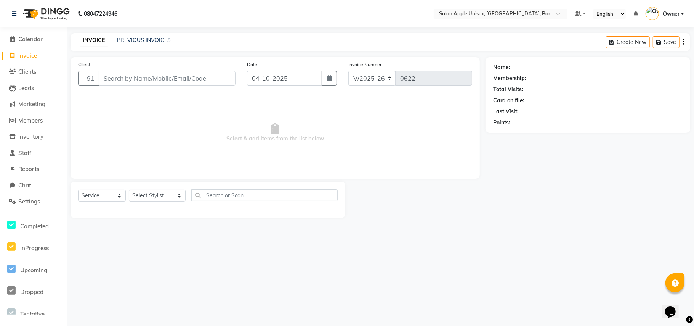
click at [142, 80] on input "Client" at bounding box center [167, 78] width 137 height 14
click at [161, 194] on select "Select Stylist [PERSON_NAME] [PERSON_NAME] [PERSON_NAME] [PERSON_NAME] Owner Po…" at bounding box center [157, 195] width 57 height 12
select select "31208"
click at [129, 189] on select "Select Stylist [PERSON_NAME] [PERSON_NAME] [PERSON_NAME] [PERSON_NAME] Owner Po…" at bounding box center [157, 195] width 57 height 12
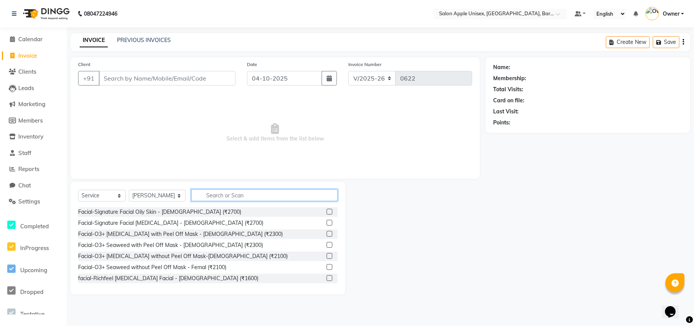
click at [219, 194] on input "text" at bounding box center [264, 195] width 146 height 12
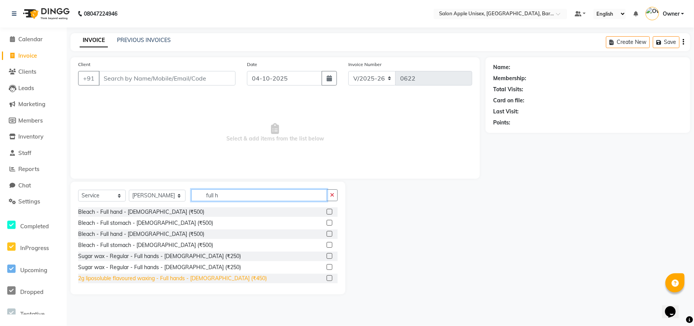
type input "full h"
click at [184, 278] on div "2g liposoluble flavoured waxing - Full hands - [DEMOGRAPHIC_DATA] (₹450)" at bounding box center [172, 278] width 189 height 8
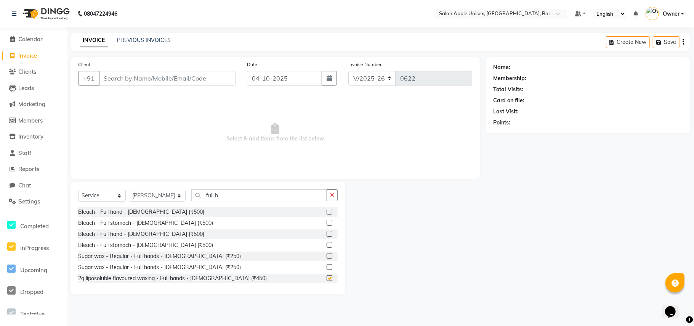
checkbox input "false"
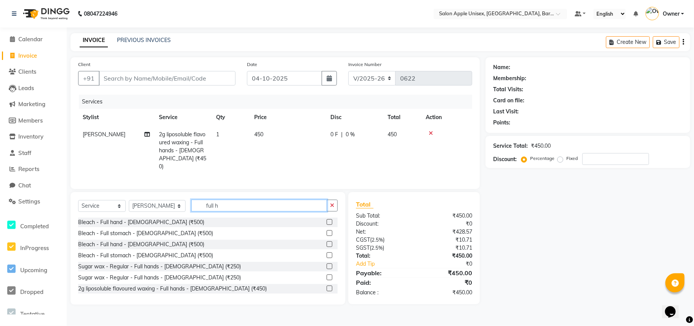
click at [217, 202] on input "full h" at bounding box center [259, 205] width 136 height 12
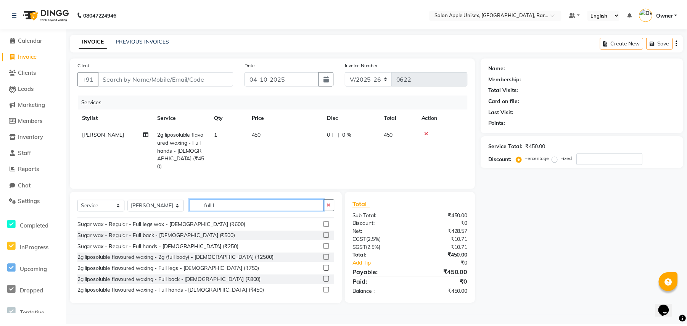
scroll to position [203, 0]
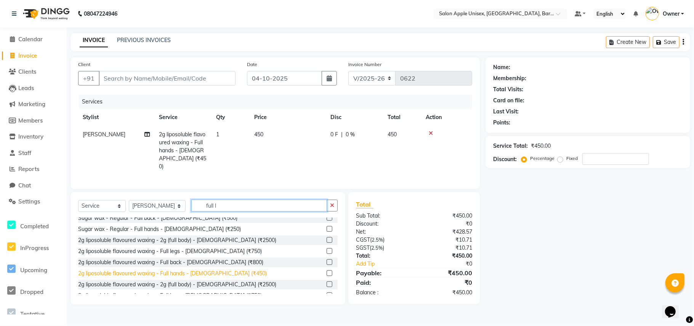
type input "full l"
click at [142, 273] on div "2g liposoluble flavoured waxing - Full hands - [DEMOGRAPHIC_DATA] (₹450)" at bounding box center [172, 273] width 189 height 8
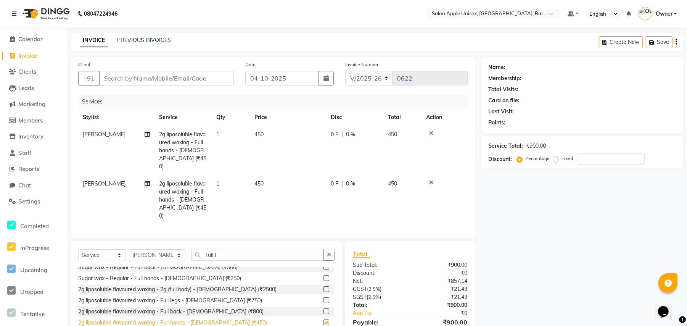
checkbox input "false"
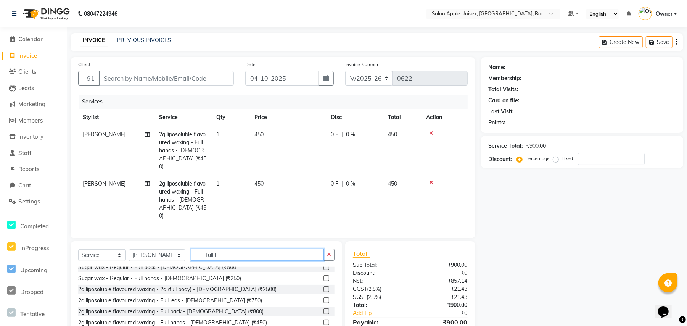
drag, startPoint x: 217, startPoint y: 241, endPoint x: 194, endPoint y: 255, distance: 27.0
click at [194, 255] on div "Select Service Product Membership Package Voucher Prepaid Gift Card Select Styl…" at bounding box center [206, 258] width 256 height 18
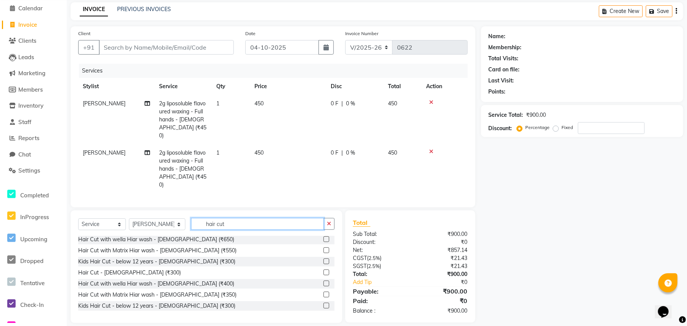
scroll to position [0, 0]
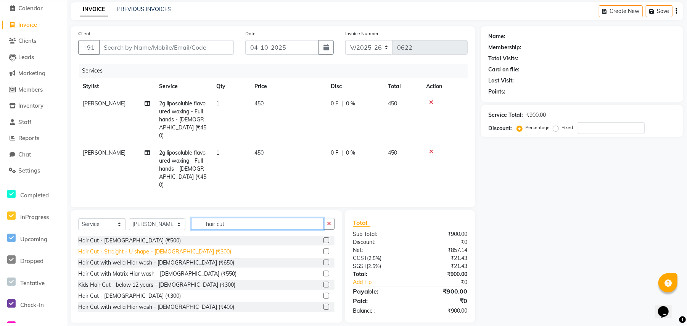
type input "hair cut"
click at [145, 247] on div "Hair Cut - Straight - U shape - [DEMOGRAPHIC_DATA] (₹300)" at bounding box center [154, 251] width 153 height 8
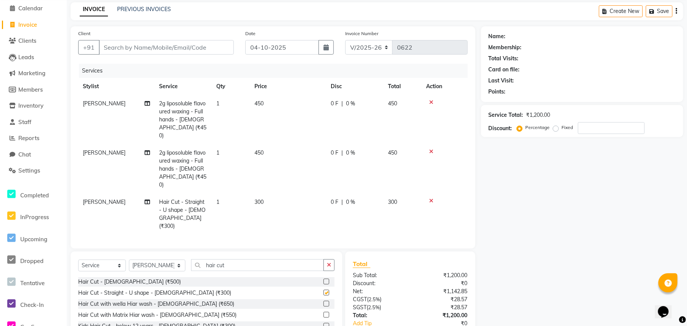
checkbox input "false"
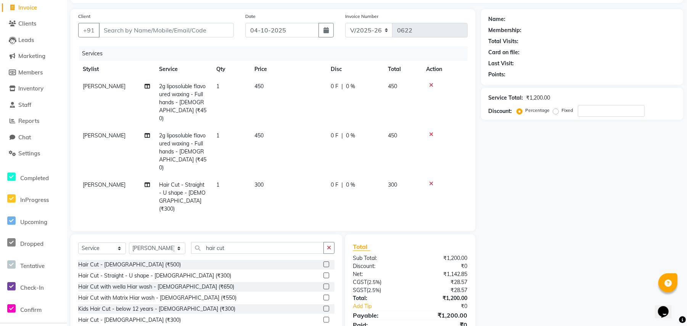
scroll to position [64, 0]
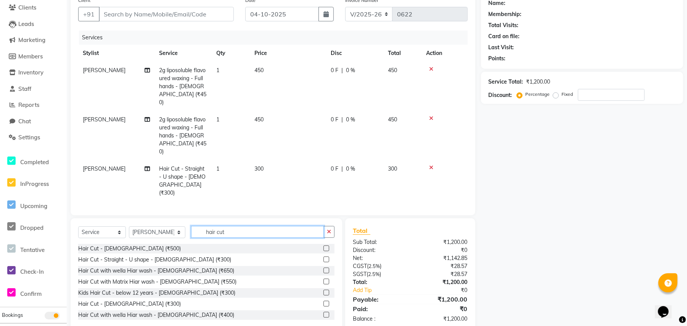
drag, startPoint x: 231, startPoint y: 215, endPoint x: 183, endPoint y: 220, distance: 47.9
click at [191, 226] on input "hair cut" at bounding box center [257, 232] width 133 height 12
click at [496, 167] on div "Name: Membership: Total Visits: Card on file: Last Visit: Points: Service Total…" at bounding box center [585, 161] width 208 height 337
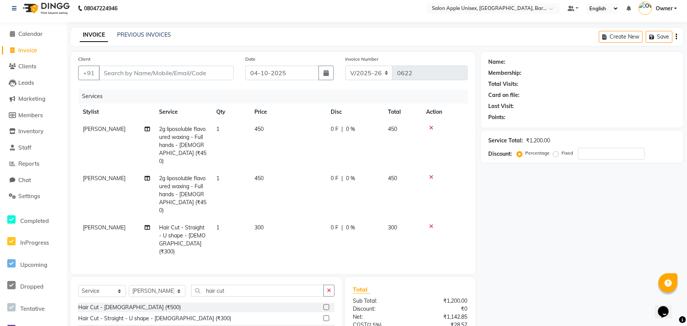
scroll to position [0, 0]
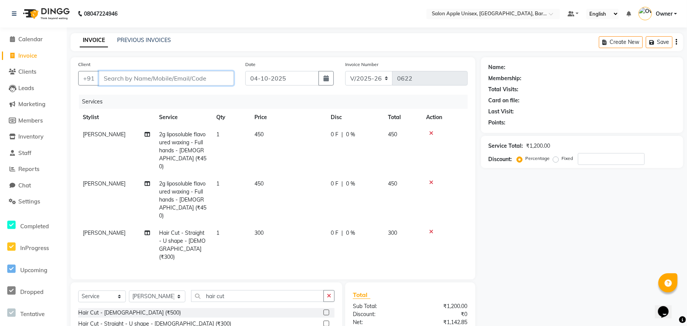
click at [151, 78] on input "Client" at bounding box center [166, 78] width 135 height 14
type input "c"
type input "0"
drag, startPoint x: 157, startPoint y: 78, endPoint x: 98, endPoint y: 82, distance: 59.2
click at [99, 82] on input "chorm" at bounding box center [147, 78] width 96 height 14
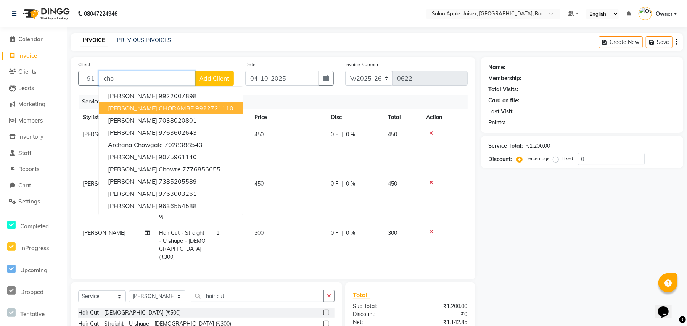
click at [195, 108] on ngb-highlight "9922721110" at bounding box center [214, 108] width 38 height 8
type input "9922721110"
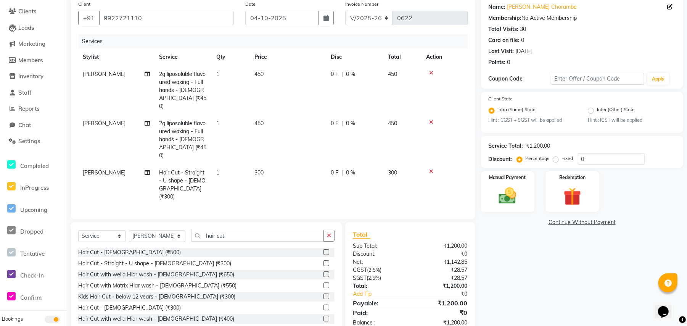
scroll to position [64, 0]
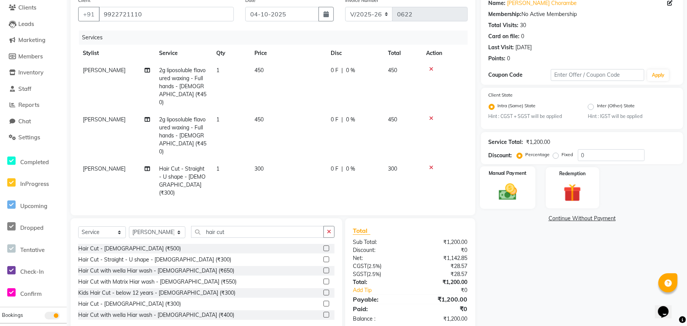
click at [502, 190] on img at bounding box center [508, 191] width 30 height 21
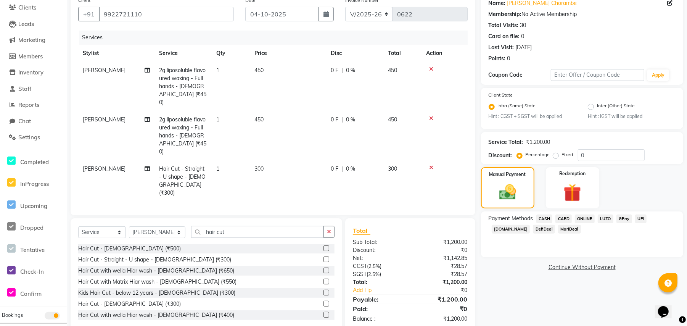
click at [543, 217] on span "CASH" at bounding box center [544, 218] width 16 height 9
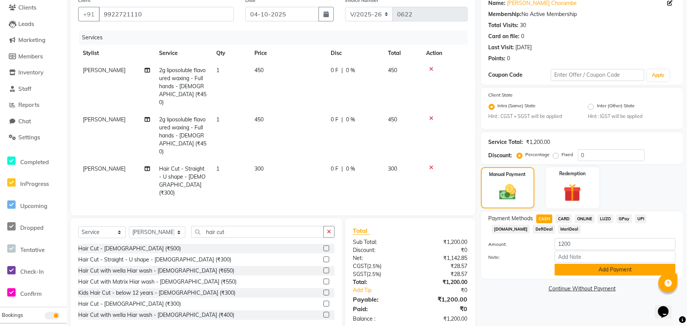
click at [589, 270] on button "Add Payment" at bounding box center [614, 269] width 121 height 12
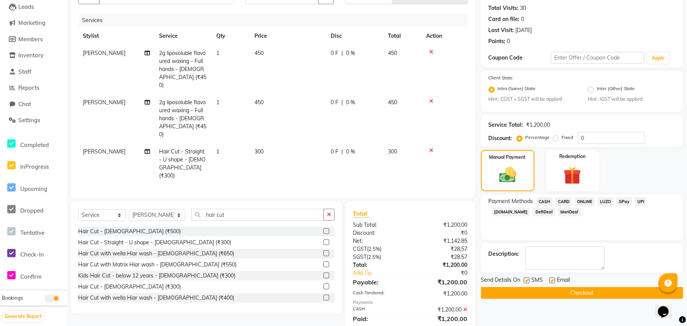
scroll to position [90, 0]
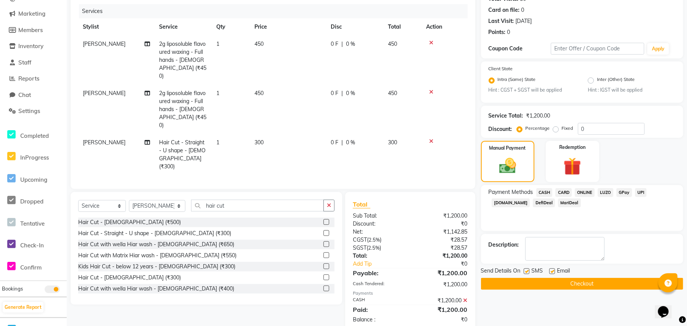
click at [526, 281] on button "Checkout" at bounding box center [582, 284] width 202 height 12
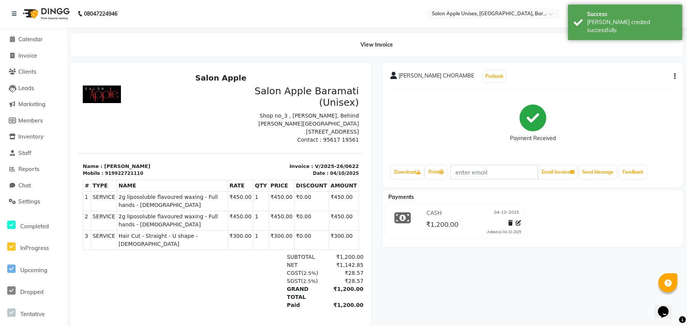
click at [516, 253] on div "[PERSON_NAME] CHORAMBE Prebook Payment Received Download Print Email Invoice Se…" at bounding box center [533, 195] width 312 height 264
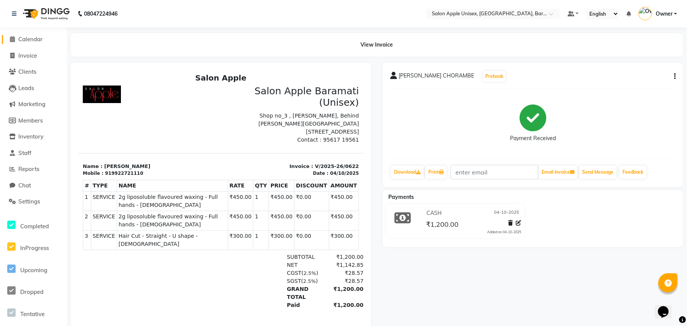
click at [37, 37] on span "Calendar" at bounding box center [30, 38] width 24 height 7
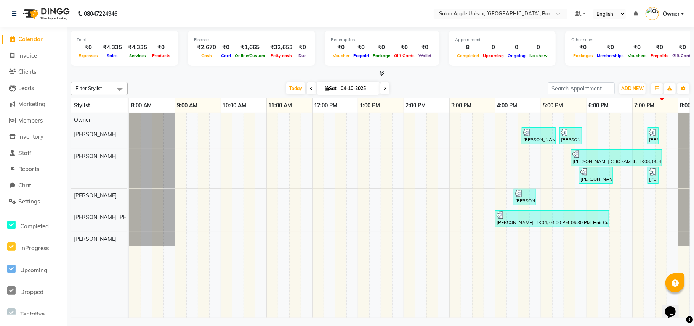
click at [254, 85] on div "[DATE] [DATE]" at bounding box center [338, 88] width 413 height 11
click at [295, 83] on span "Today" at bounding box center [295, 88] width 19 height 12
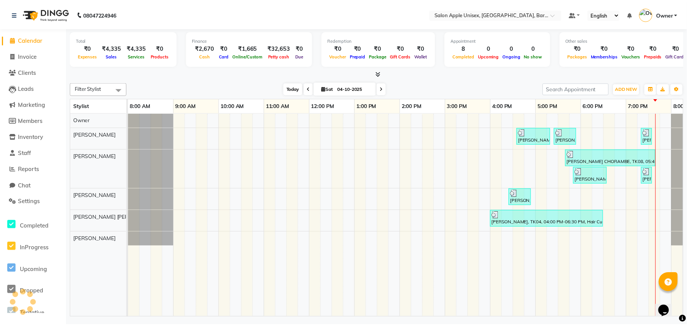
scroll to position [0, 34]
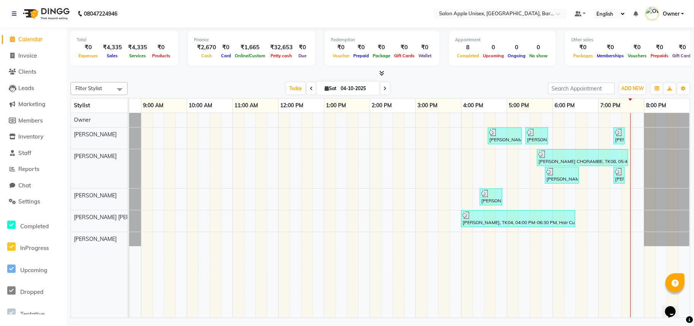
click at [223, 85] on div "[DATE] [DATE]" at bounding box center [338, 88] width 413 height 11
click at [206, 82] on div "Filter Stylist Select All [PERSON_NAME] [PERSON_NAME] [PERSON_NAME] [PERSON_NAM…" at bounding box center [381, 88] width 620 height 13
click at [212, 85] on div "[DATE] [DATE]" at bounding box center [338, 88] width 413 height 11
click at [392, 261] on td at bounding box center [386, 215] width 11 height 204
click at [32, 171] on span "Reports" at bounding box center [28, 168] width 21 height 7
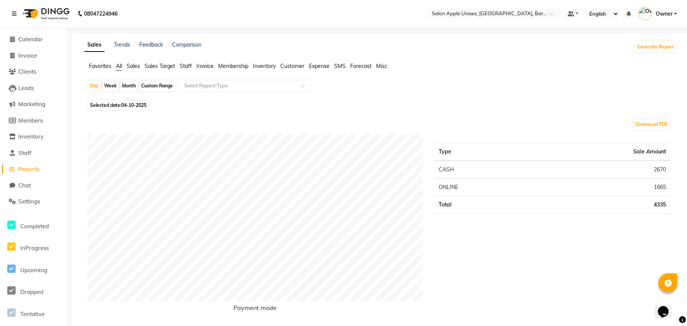
click at [130, 84] on div "Month" at bounding box center [129, 85] width 18 height 11
select select "10"
select select "2025"
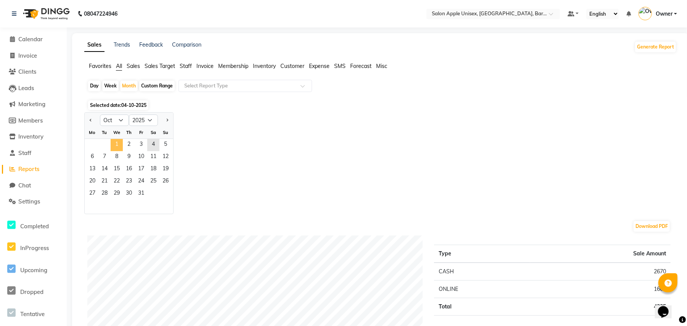
click at [113, 144] on span "1" at bounding box center [117, 145] width 12 height 12
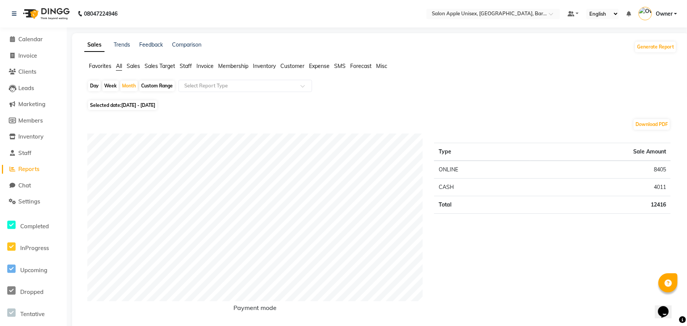
click at [93, 87] on div "Day" at bounding box center [94, 85] width 13 height 11
select select "10"
select select "2025"
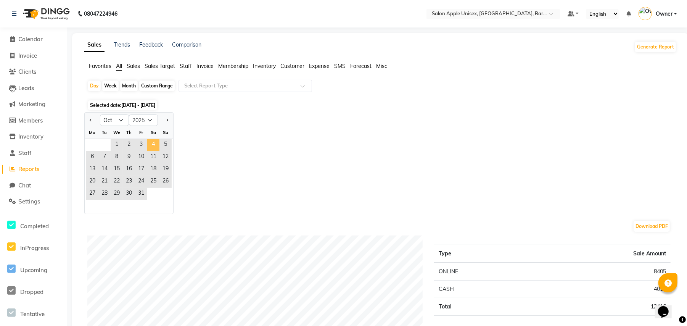
click at [151, 142] on span "4" at bounding box center [153, 145] width 12 height 12
